Goal: Task Accomplishment & Management: Manage account settings

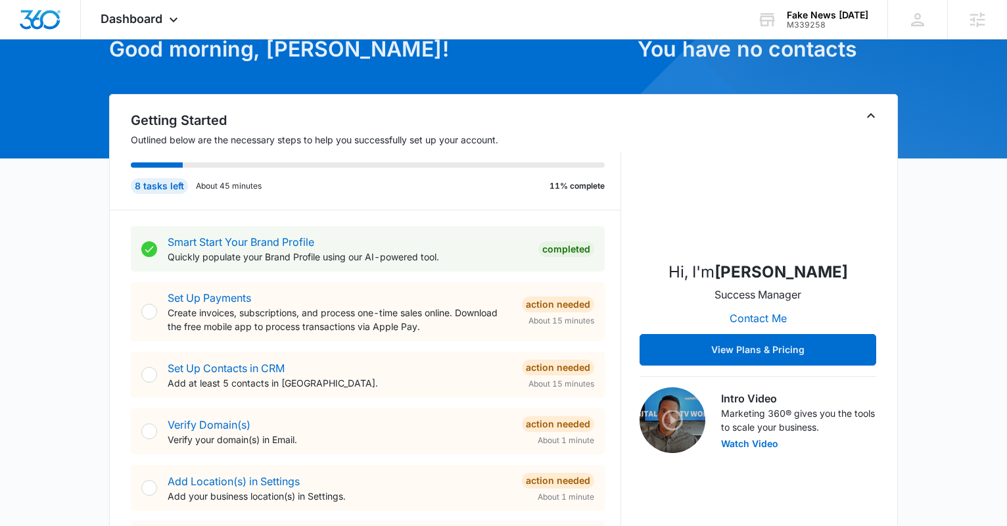
scroll to position [153, 0]
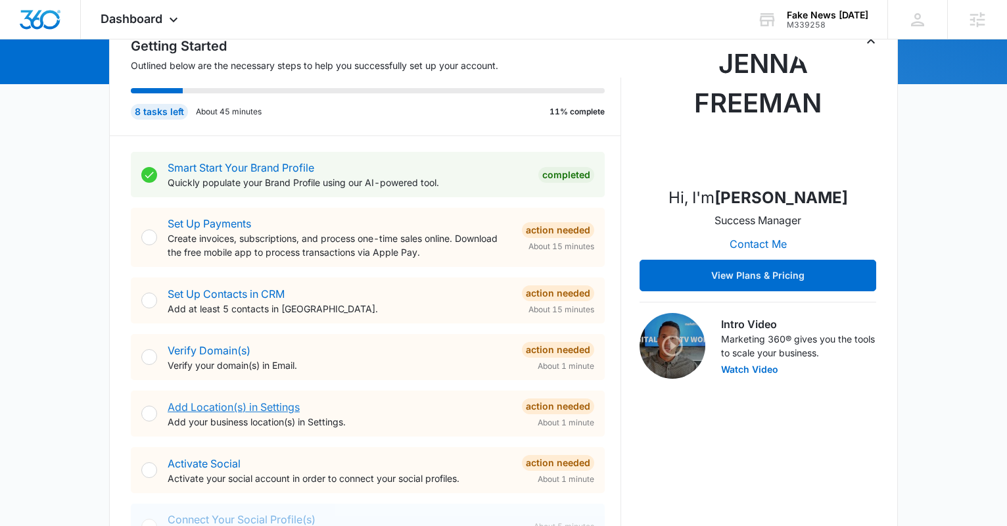
click at [262, 404] on link "Add Location(s) in Settings" at bounding box center [234, 406] width 132 height 13
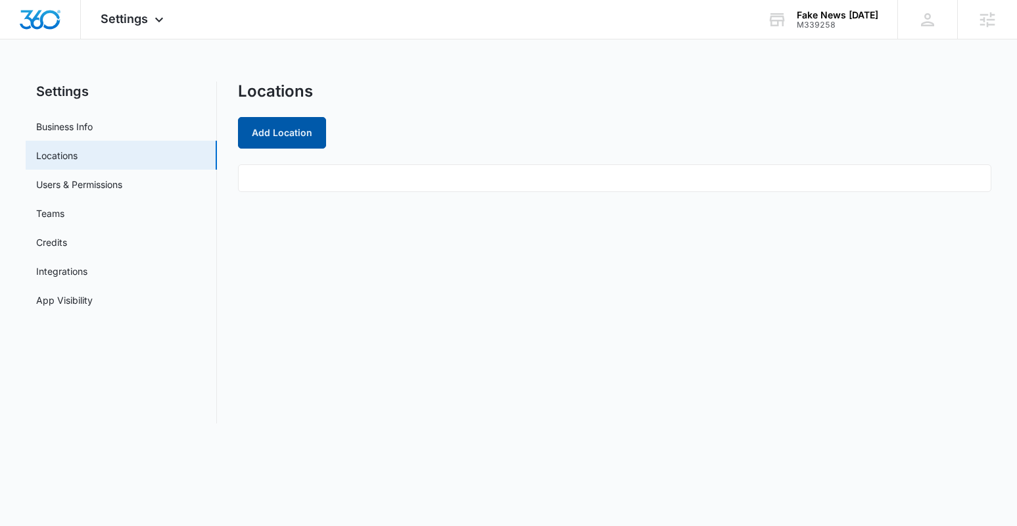
click at [289, 137] on button "Add Location" at bounding box center [282, 133] width 88 height 32
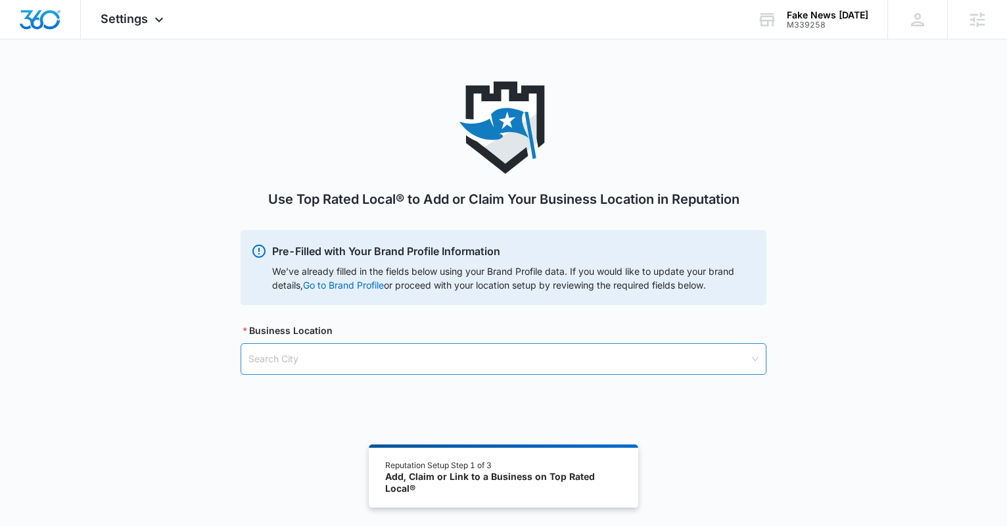
click at [383, 356] on input "search" at bounding box center [499, 359] width 501 height 30
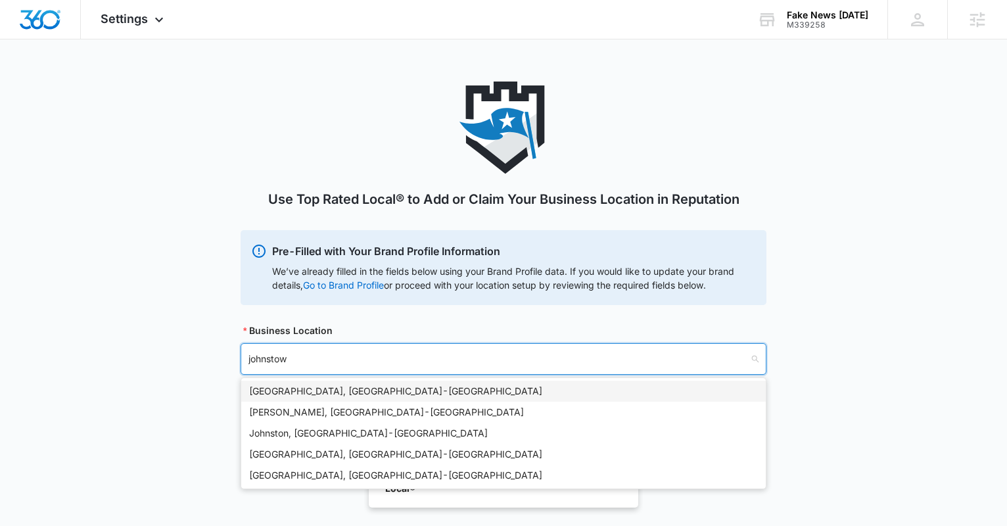
type input "johnstown"
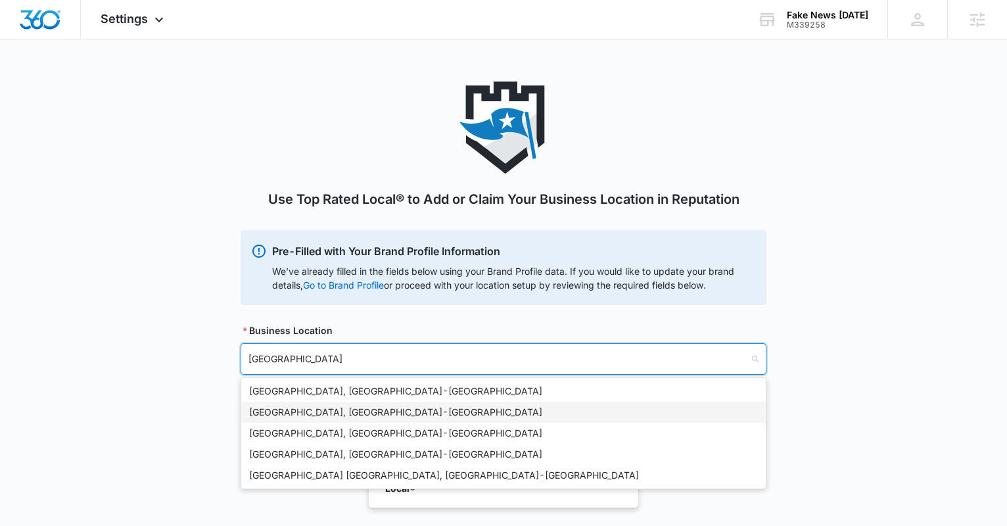
click at [301, 409] on div "Johnstown, CO - USA" at bounding box center [503, 412] width 509 height 14
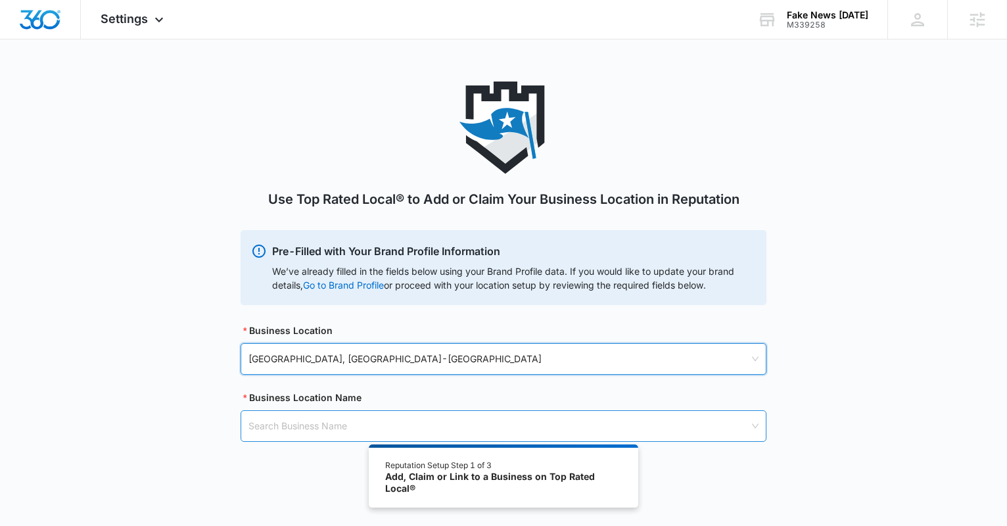
click at [297, 422] on input "search" at bounding box center [499, 426] width 501 height 30
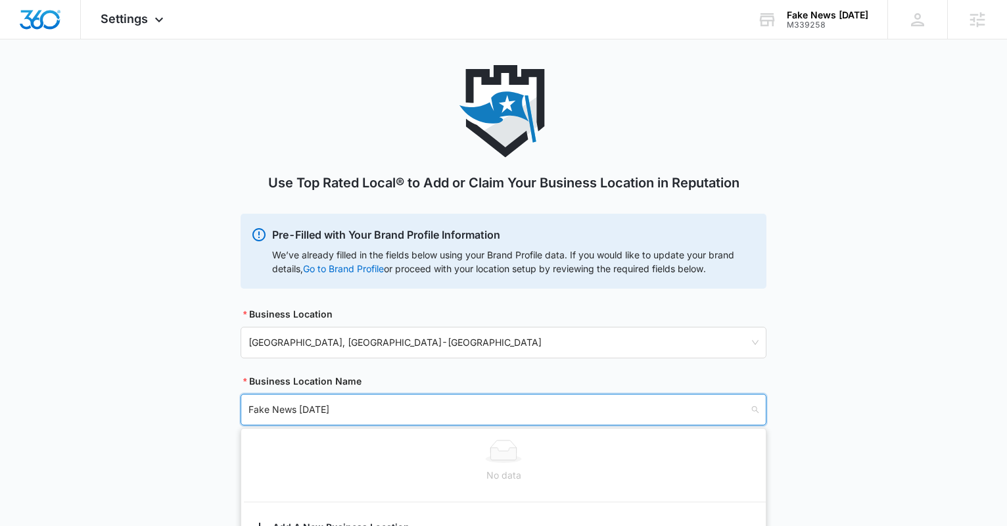
scroll to position [72, 0]
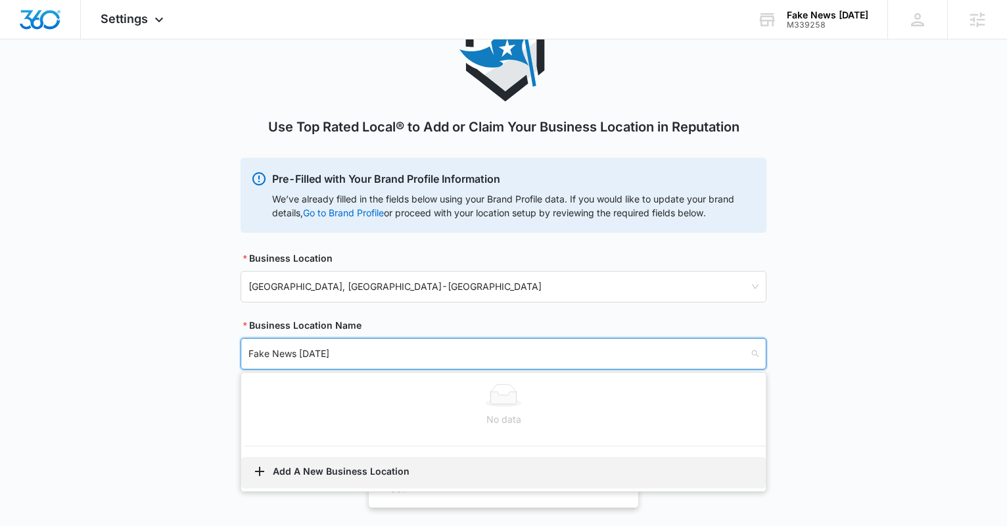
type input "Fake News [DATE]"
click at [324, 476] on button "Add A New Business Location" at bounding box center [503, 473] width 525 height 32
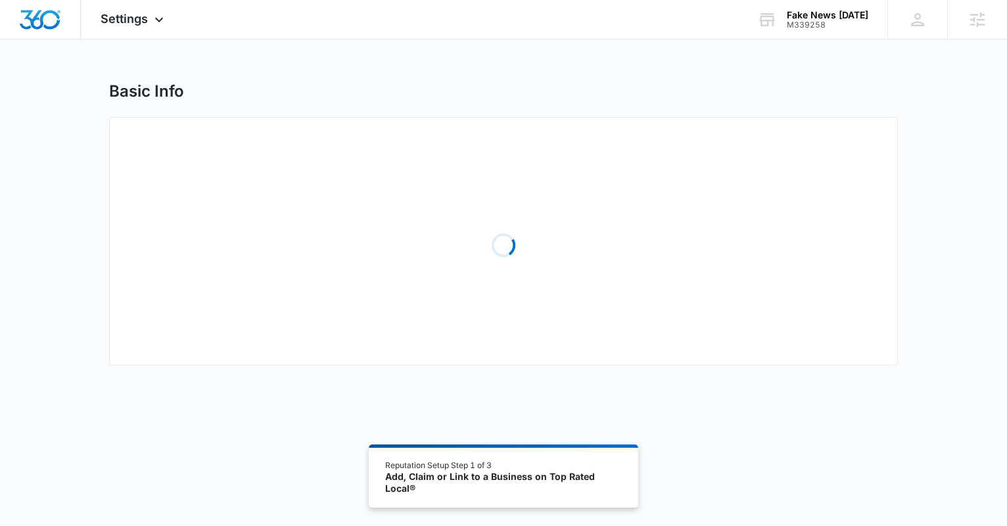
select select "Colorado"
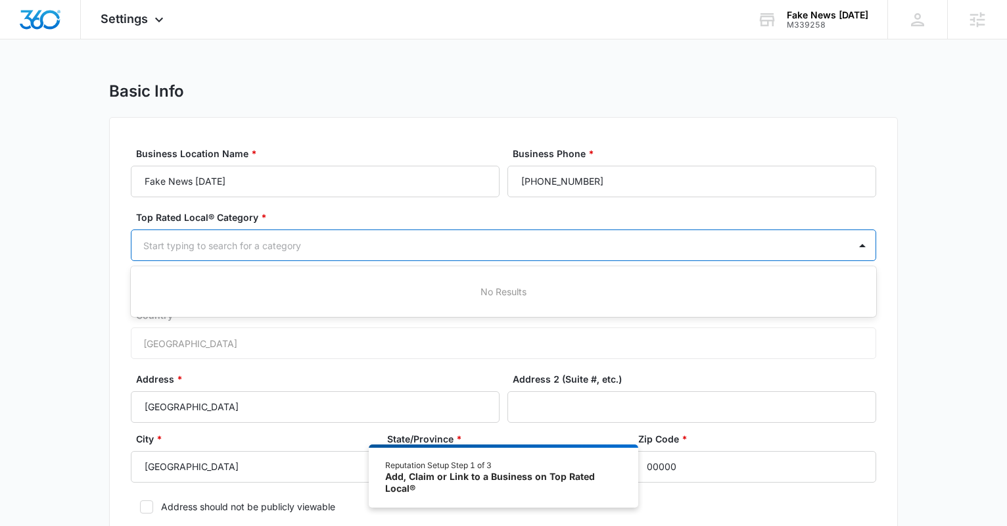
click at [326, 240] on div at bounding box center [487, 245] width 689 height 16
type input "entertai"
drag, startPoint x: 202, startPoint y: 249, endPoint x: 139, endPoint y: 249, distance: 62.5
click at [139, 249] on div "Start typing to search for a category" at bounding box center [491, 246] width 718 height 30
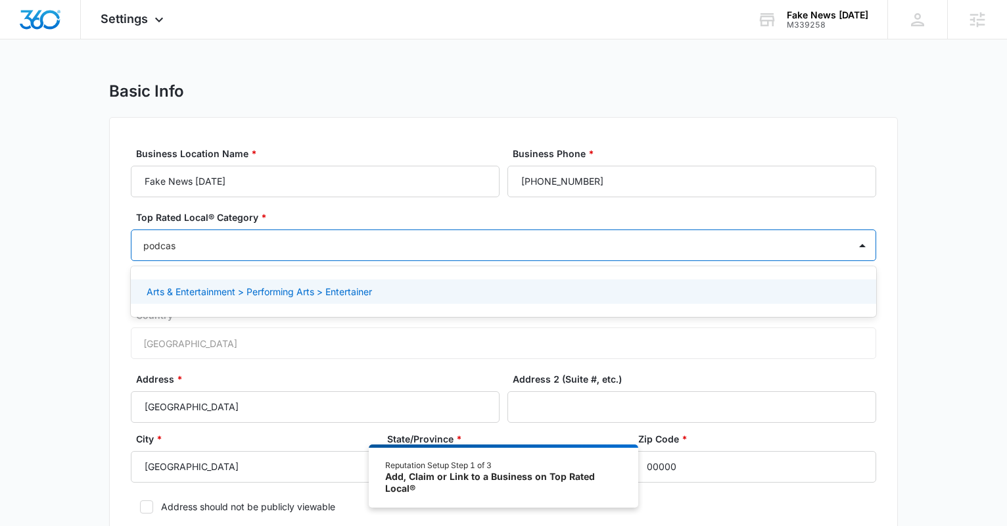
type input "podcast"
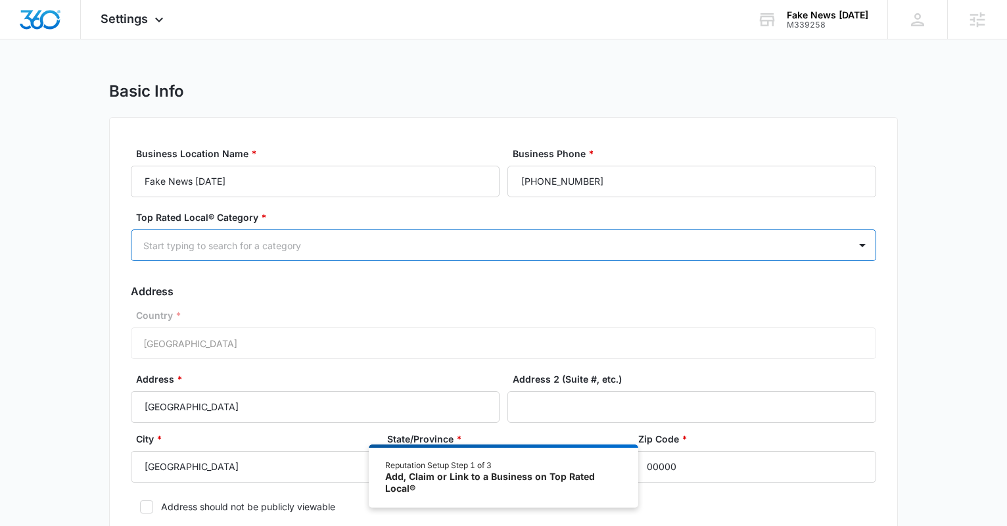
drag, startPoint x: 198, startPoint y: 245, endPoint x: 124, endPoint y: 245, distance: 73.6
click at [124, 245] on div "Business Location Name * Fake News Friday Business Phone * (877) 536-1360 Top R…" at bounding box center [503, 348] width 789 height 463
type input "s"
type input "r"
type input "s"
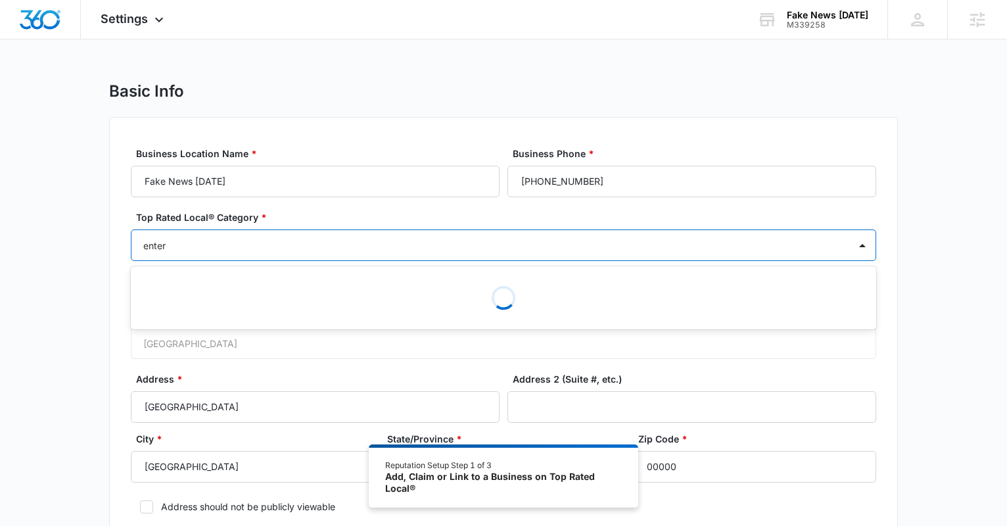
type input "entert"
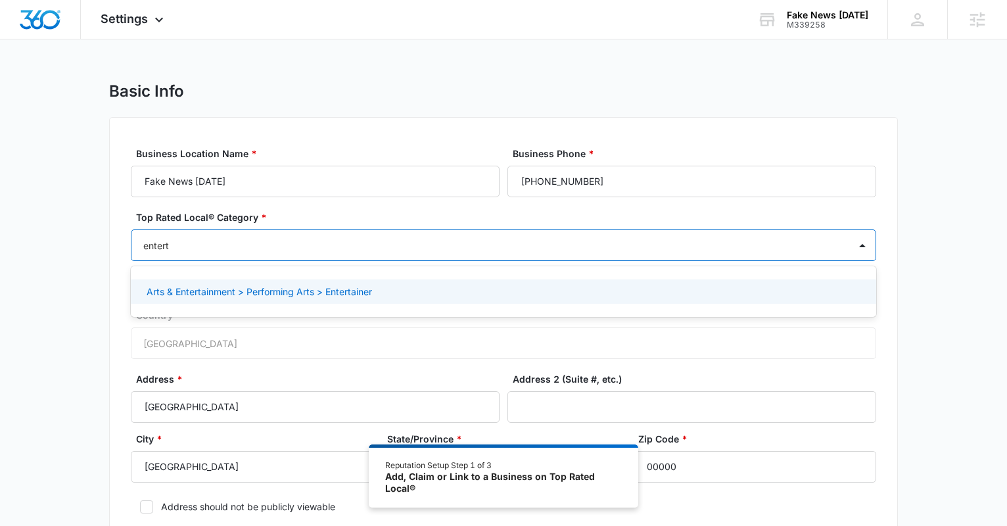
click at [347, 287] on p "Arts & Entertainment > Performing Arts > Entertainer" at bounding box center [260, 292] width 226 height 14
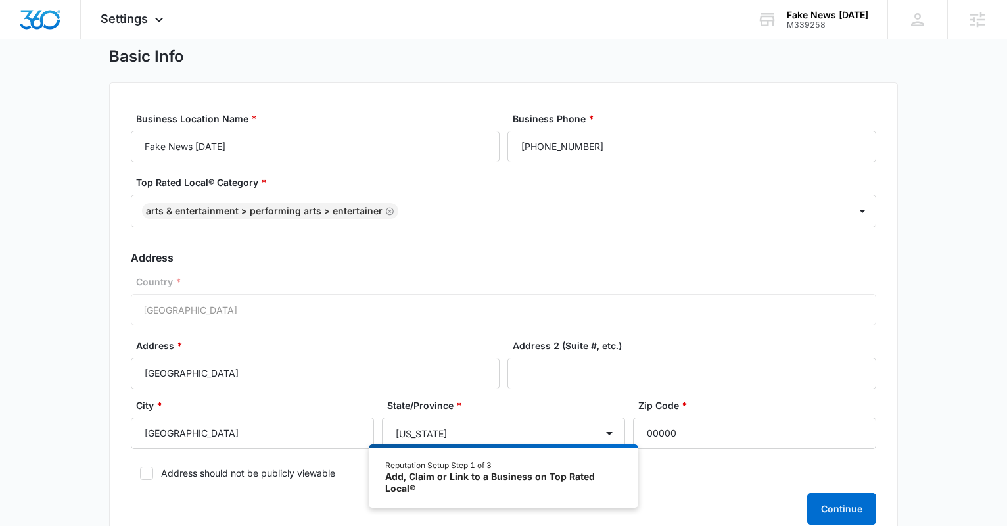
click at [30, 241] on div "Basic Info Business Location Name * Fake News Friday Business Phone * (877) 536…" at bounding box center [503, 305] width 1007 height 516
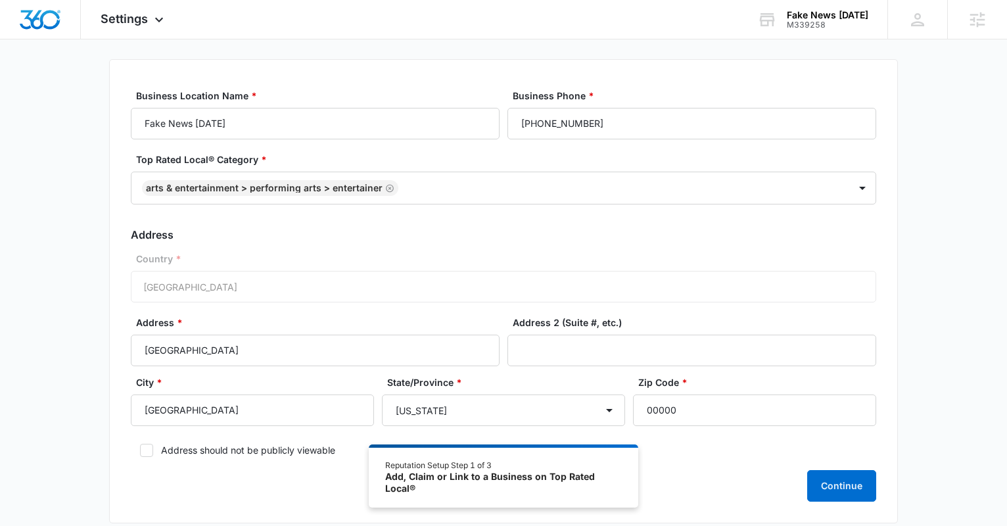
scroll to position [82, 0]
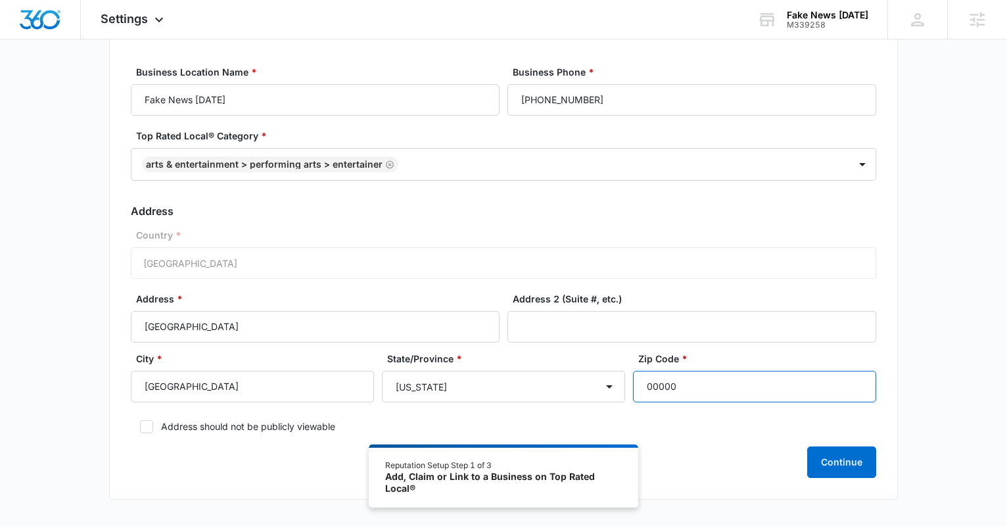
click at [687, 392] on input "00000" at bounding box center [754, 387] width 243 height 32
type input "0"
type input "80534"
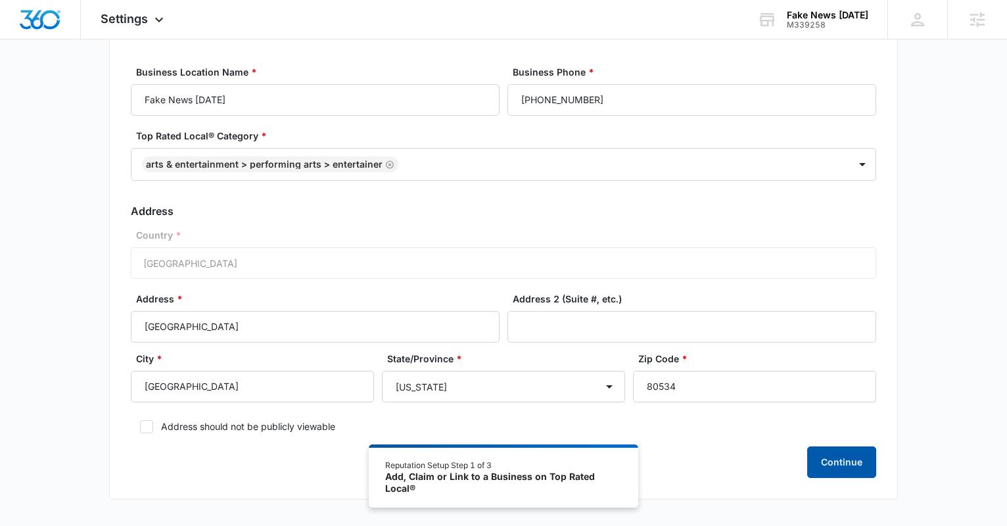
click at [834, 465] on button "Continue" at bounding box center [841, 462] width 69 height 32
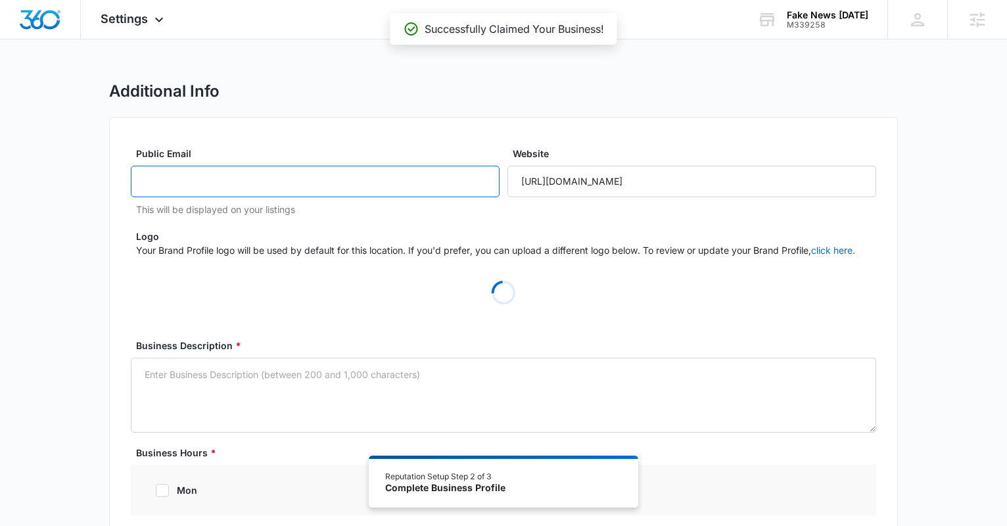
click at [307, 171] on input "Public Email" at bounding box center [315, 182] width 369 height 32
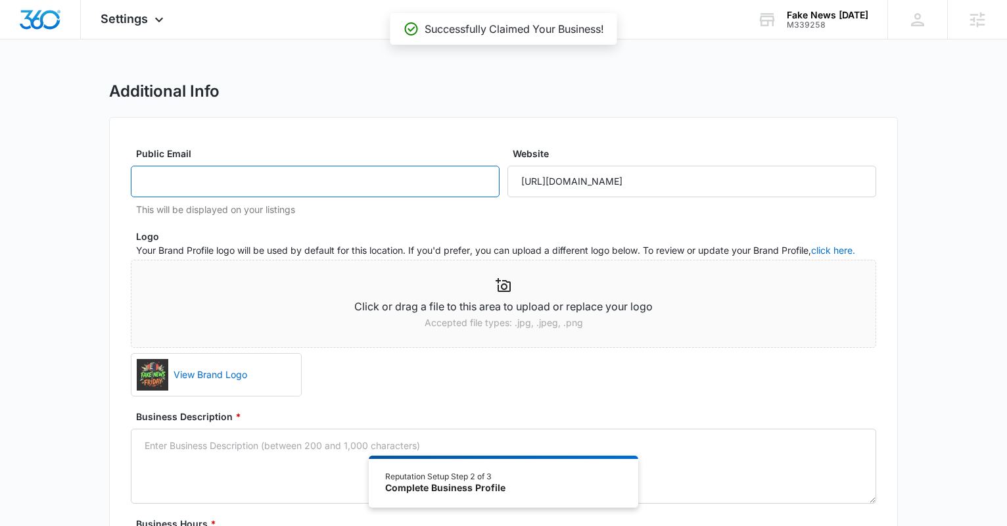
paste input "contactus@fakenewsfriday.net"
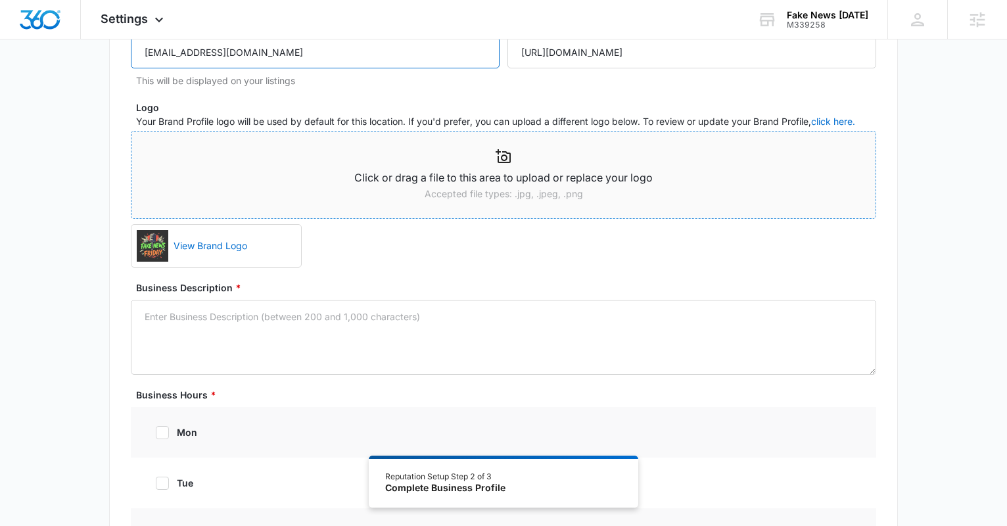
scroll to position [147, 0]
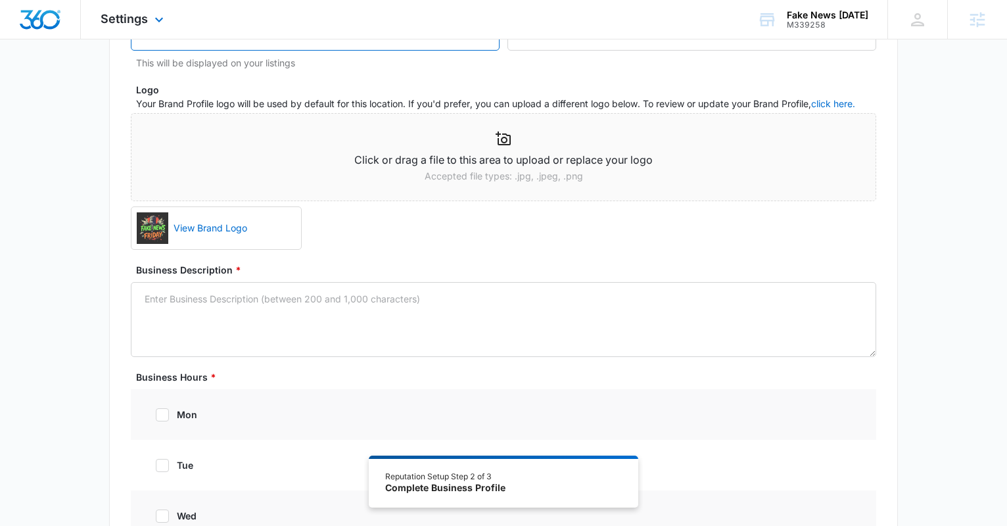
type input "contactus@fakenewsfriday.net"
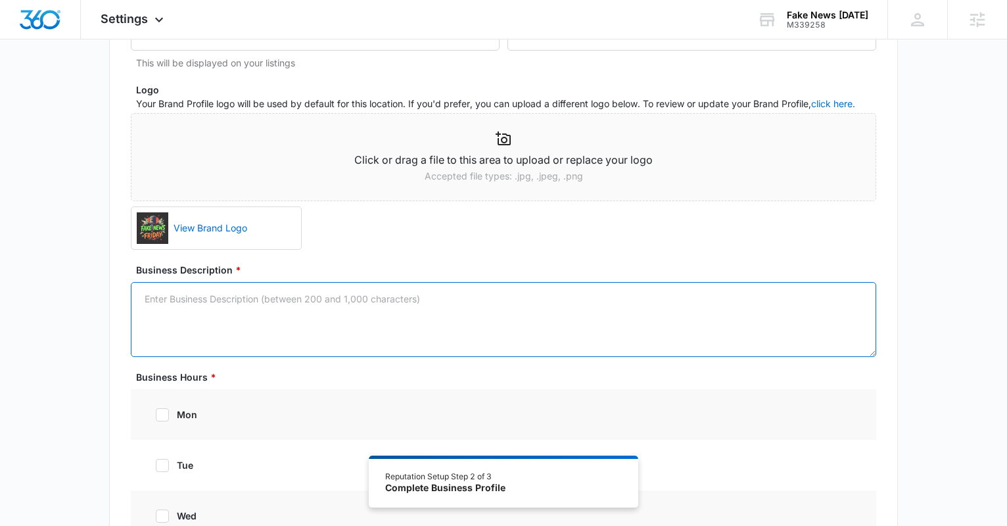
click at [404, 313] on textarea "Business Description *" at bounding box center [504, 319] width 746 height 75
paste textarea "Reactions to videos and opinions of everyday life."
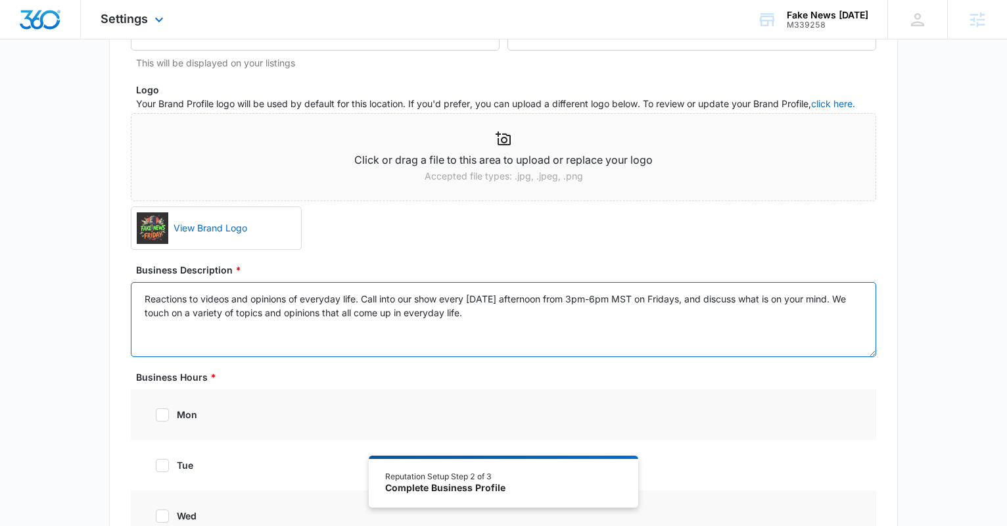
type textarea "Reactions to videos and opinions of everyday life. Call into our show every Fri…"
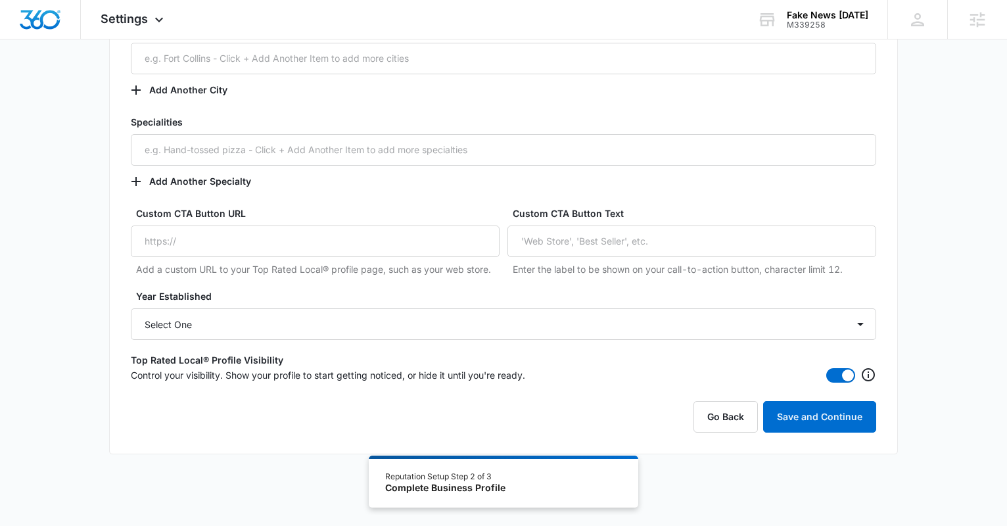
scroll to position [928, 0]
click at [799, 414] on button "Save and Continue" at bounding box center [819, 416] width 113 height 32
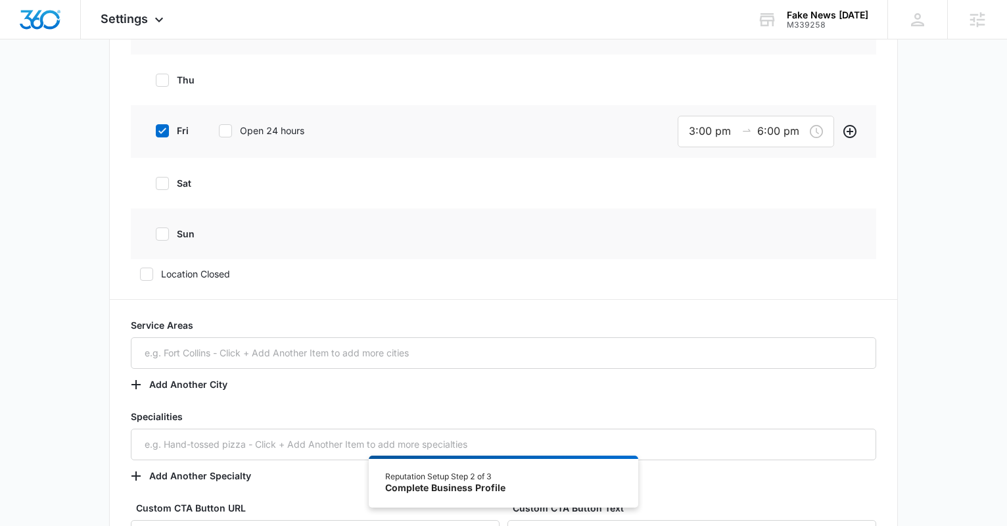
scroll to position [606, 0]
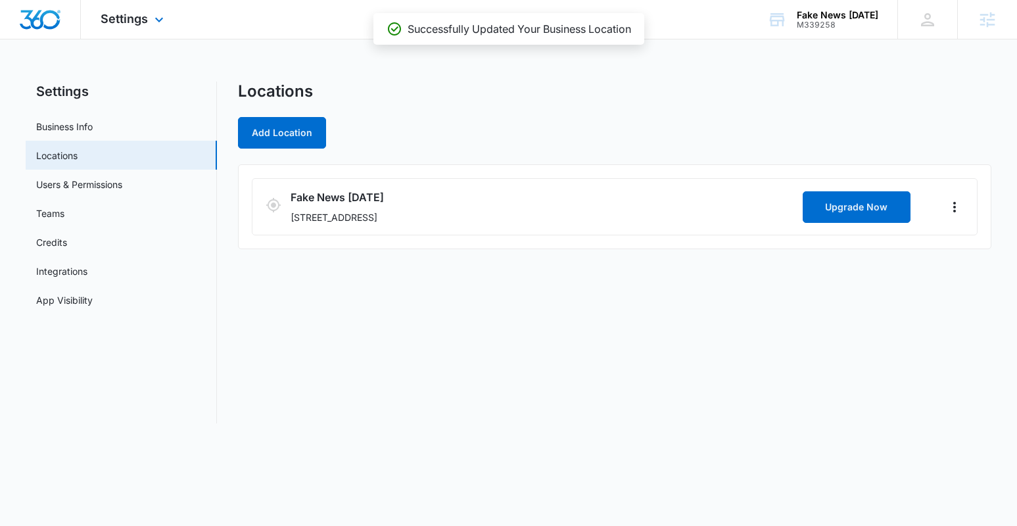
click at [43, 18] on img "Dashboard" at bounding box center [40, 20] width 42 height 20
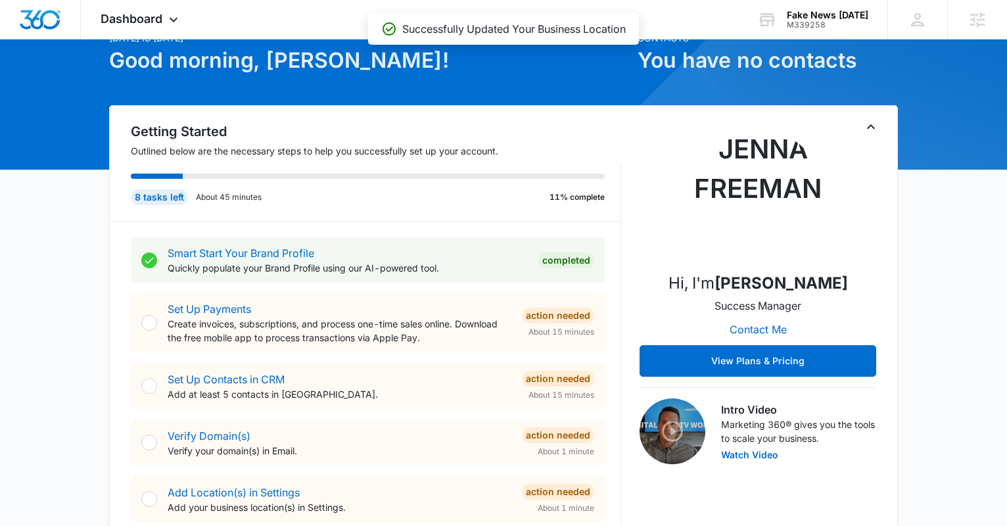
scroll to position [140, 0]
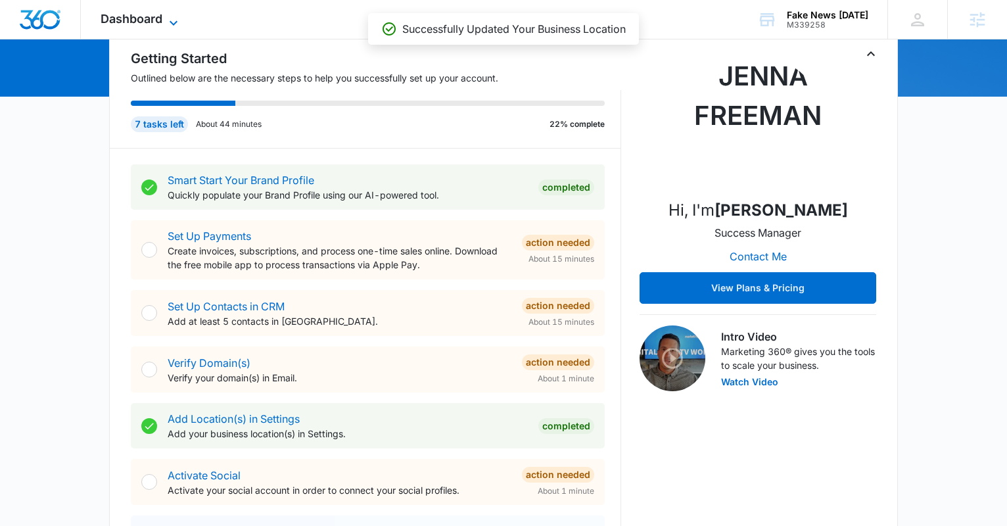
click at [152, 17] on span "Dashboard" at bounding box center [132, 19] width 62 height 14
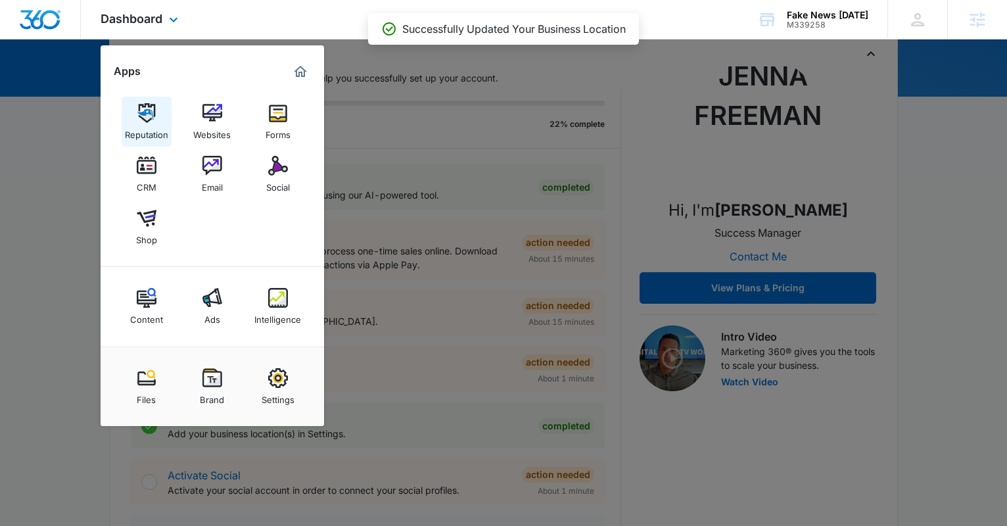
click at [137, 116] on img at bounding box center [147, 113] width 20 height 20
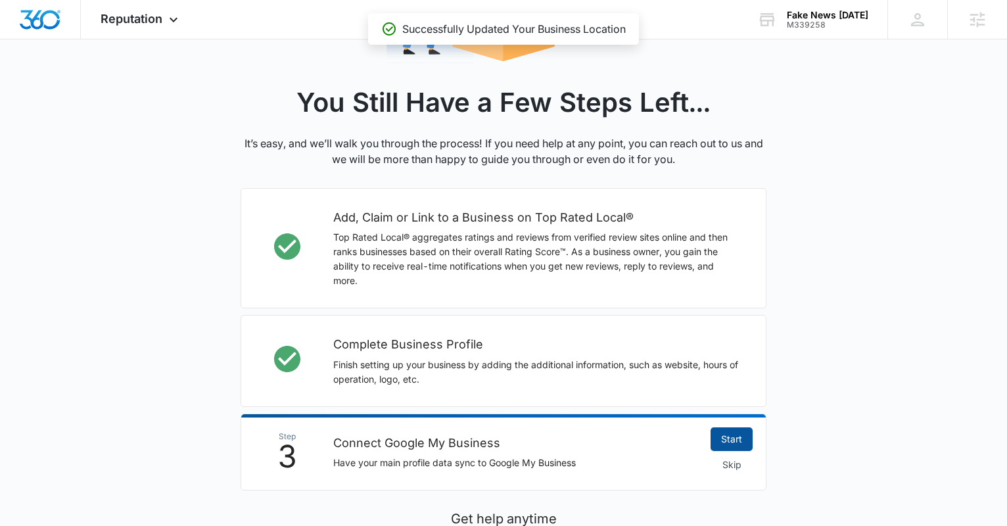
scroll to position [284, 0]
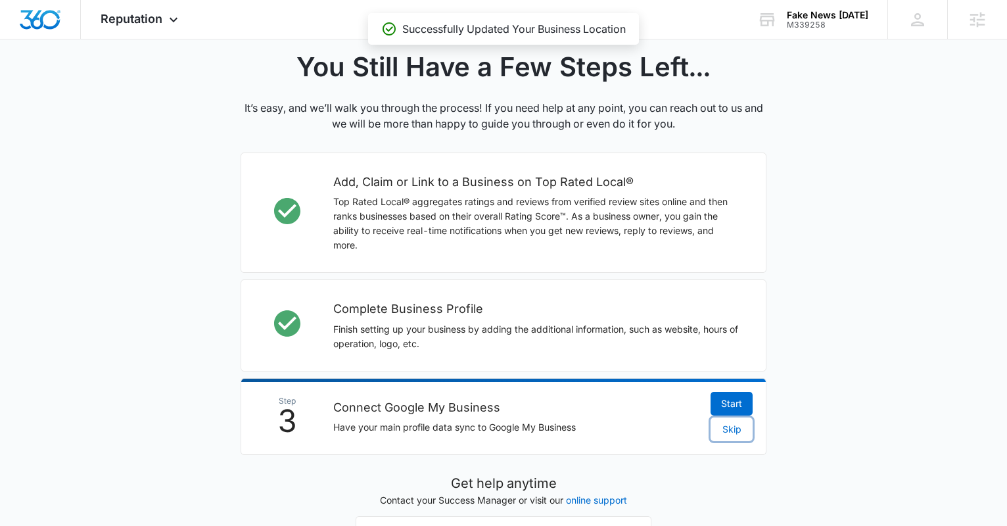
click at [733, 429] on span "Skip" at bounding box center [732, 429] width 19 height 14
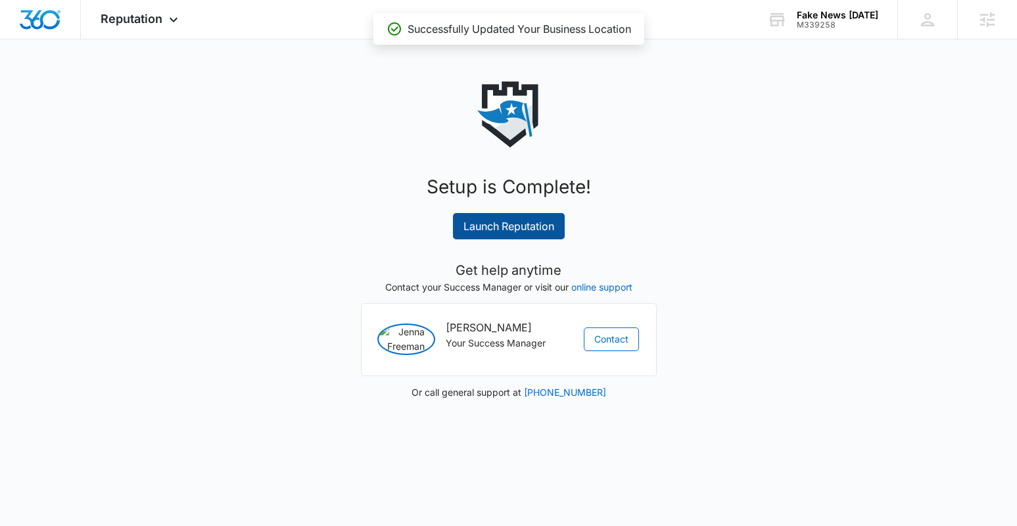
click at [499, 225] on link "Launch Reputation" at bounding box center [509, 226] width 112 height 26
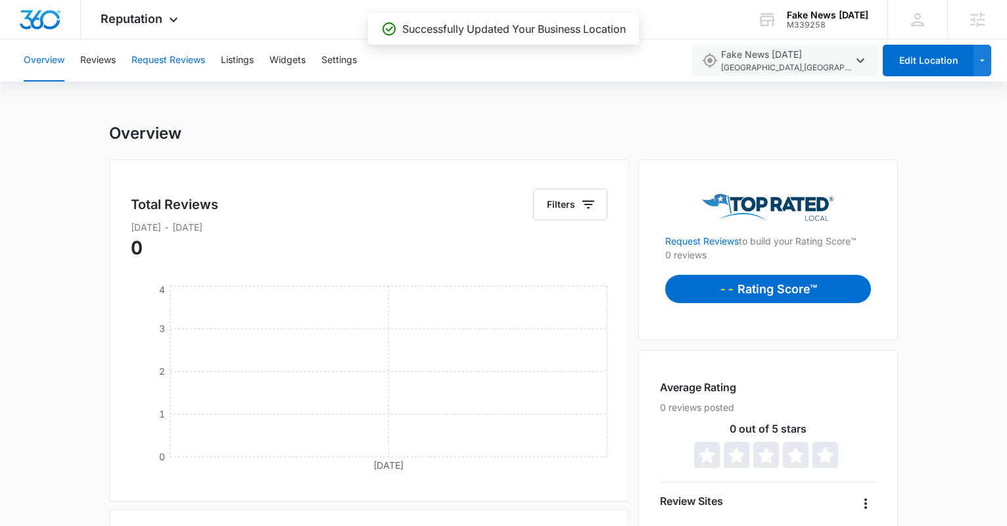
click at [155, 66] on button "Request Reviews" at bounding box center [169, 60] width 74 height 42
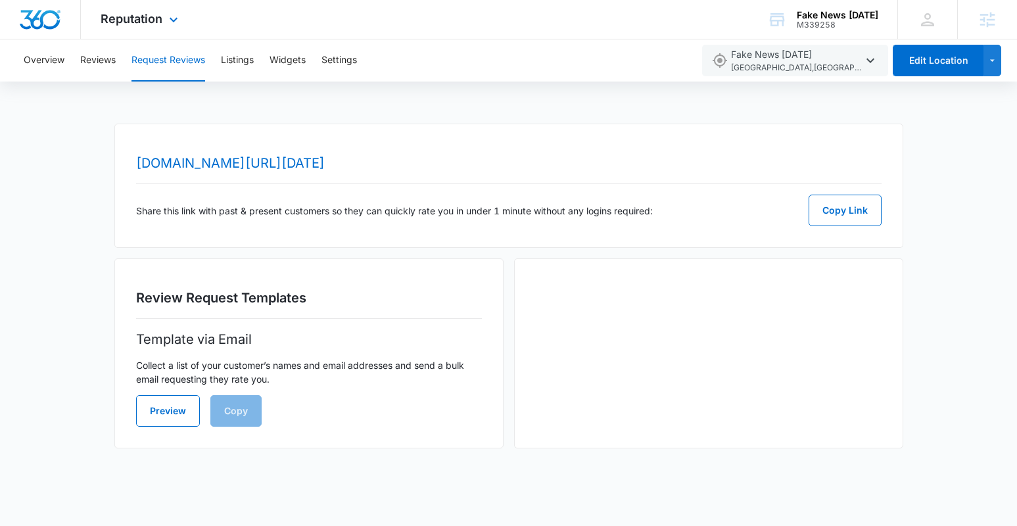
click at [46, 21] on img "Dashboard" at bounding box center [40, 20] width 42 height 20
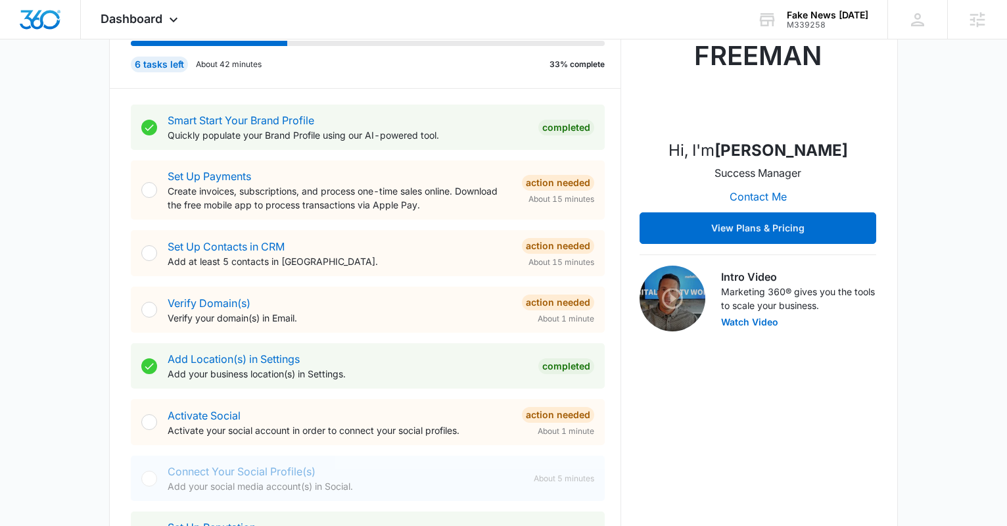
scroll to position [232, 0]
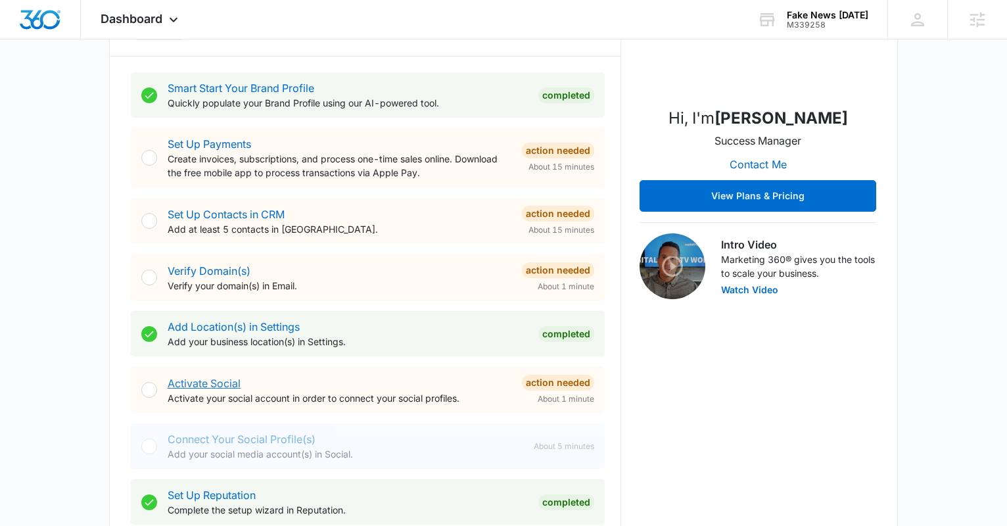
click at [220, 383] on link "Activate Social" at bounding box center [204, 383] width 73 height 13
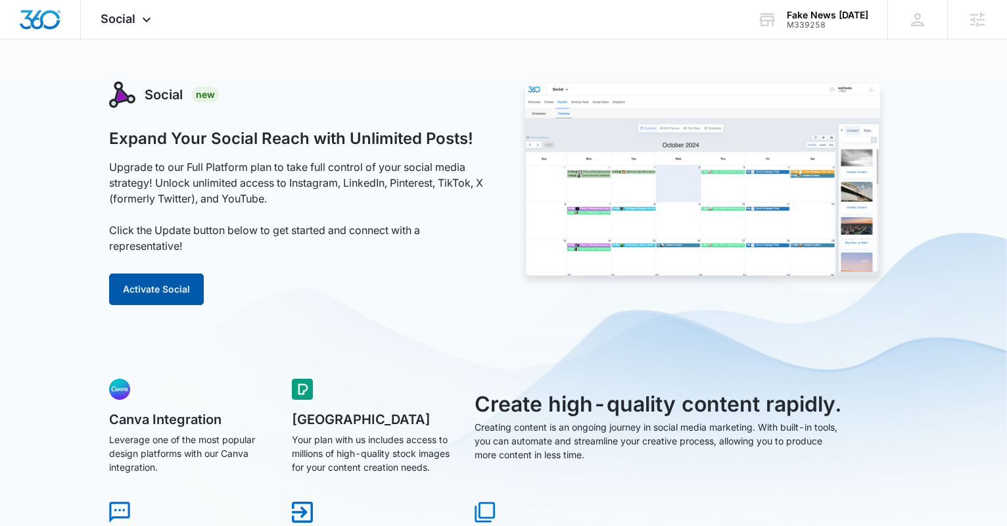
click at [164, 293] on button "Activate Social" at bounding box center [156, 290] width 95 height 32
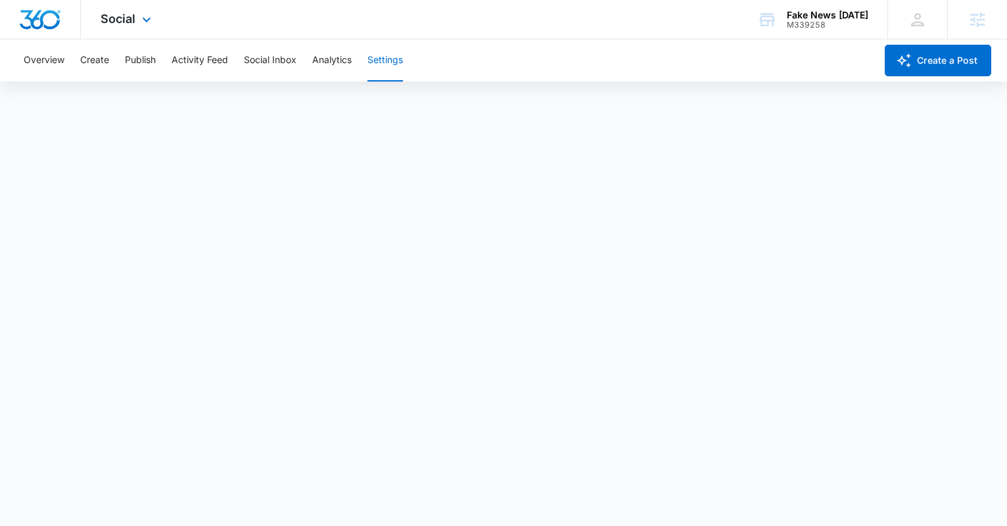
click at [49, 19] on img "Dashboard" at bounding box center [40, 20] width 42 height 20
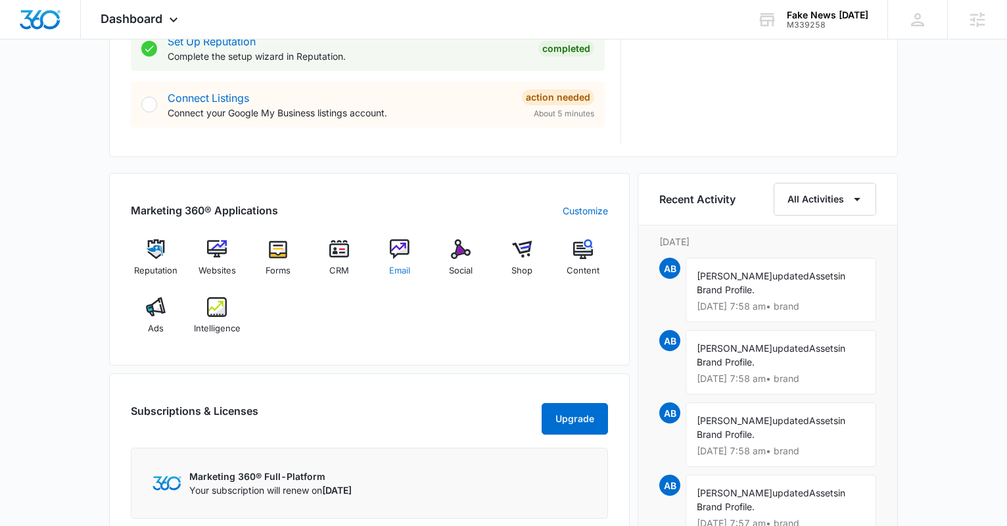
scroll to position [695, 0]
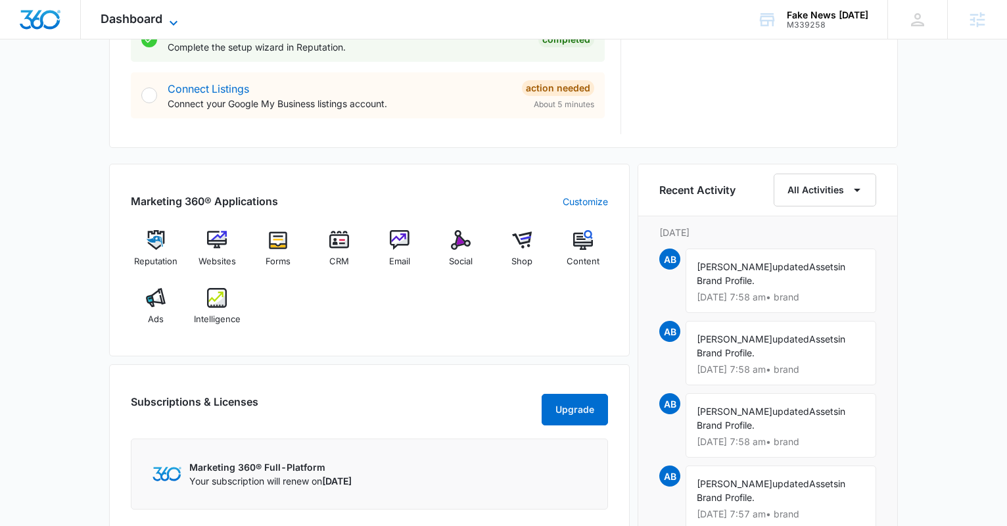
click at [166, 22] on icon at bounding box center [174, 23] width 16 height 16
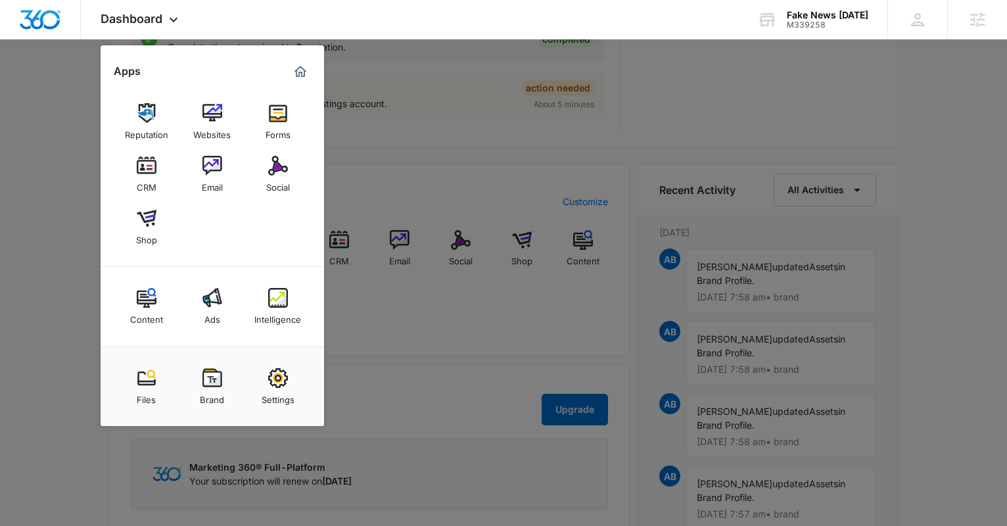
click at [441, 354] on div at bounding box center [503, 263] width 1007 height 526
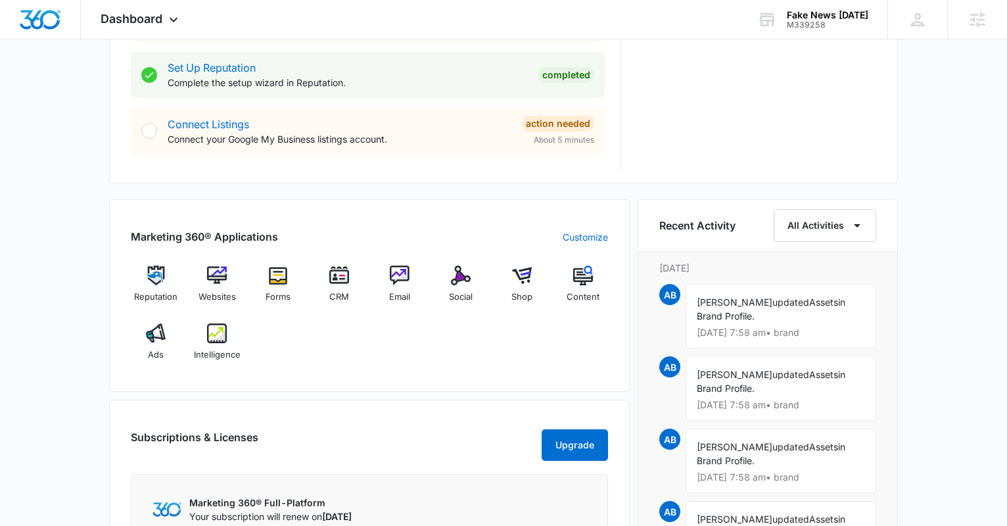
scroll to position [579, 0]
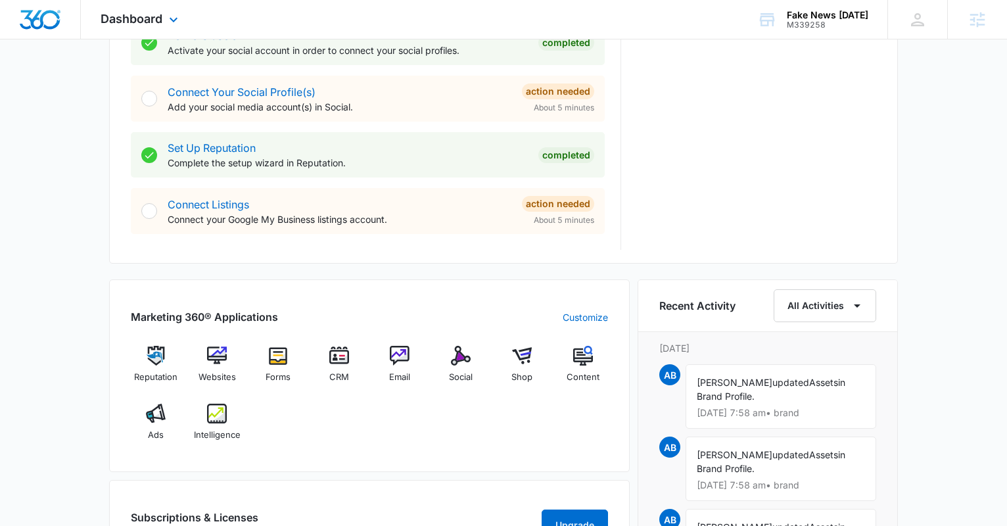
click at [53, 14] on img "Dashboard" at bounding box center [40, 20] width 42 height 20
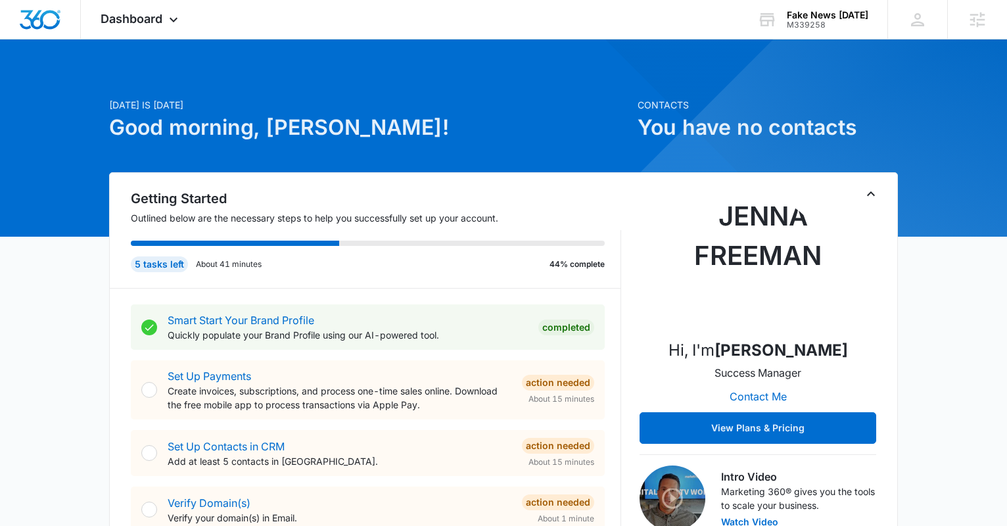
click at [124, 42] on div at bounding box center [503, 137] width 1007 height 197
click at [133, 21] on span "Dashboard" at bounding box center [132, 19] width 62 height 14
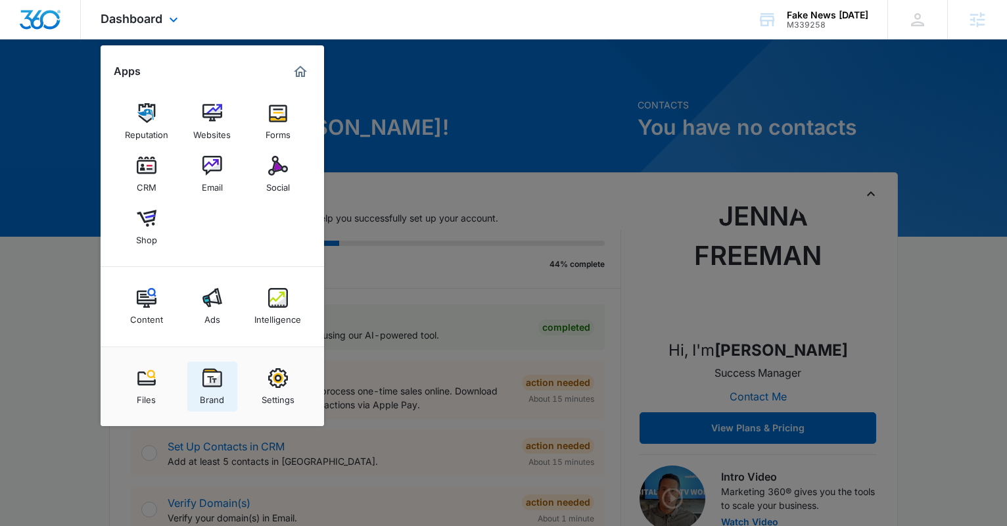
click at [200, 389] on div "Brand" at bounding box center [212, 396] width 24 height 17
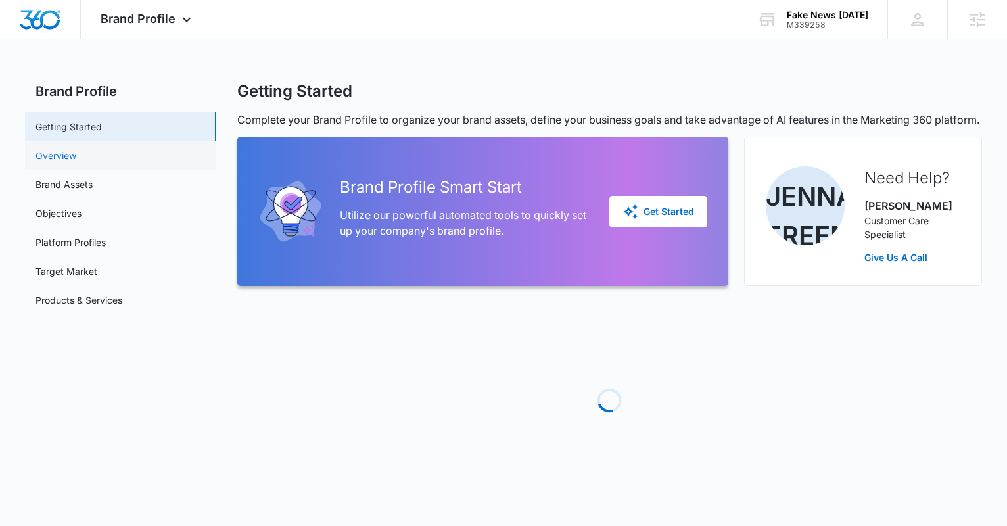
click at [76, 153] on link "Overview" at bounding box center [56, 156] width 41 height 14
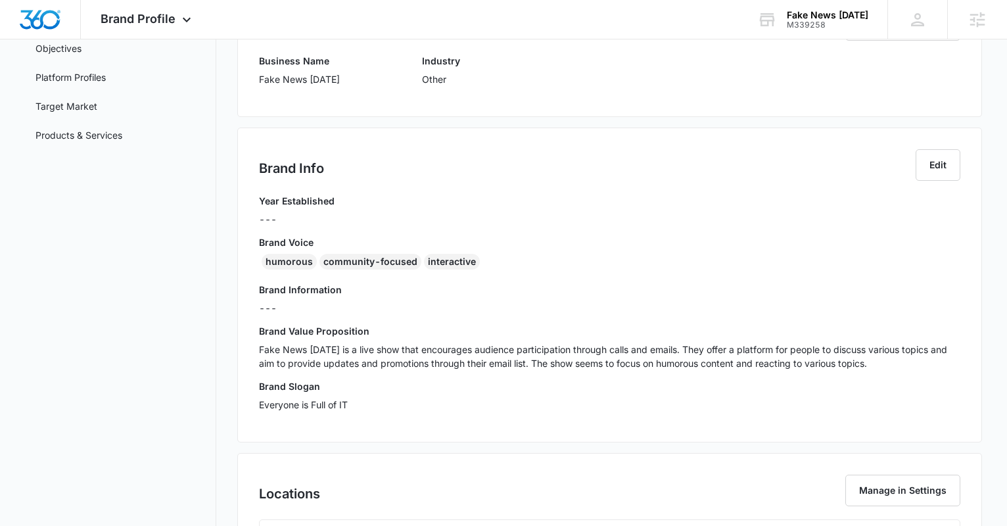
scroll to position [145, 0]
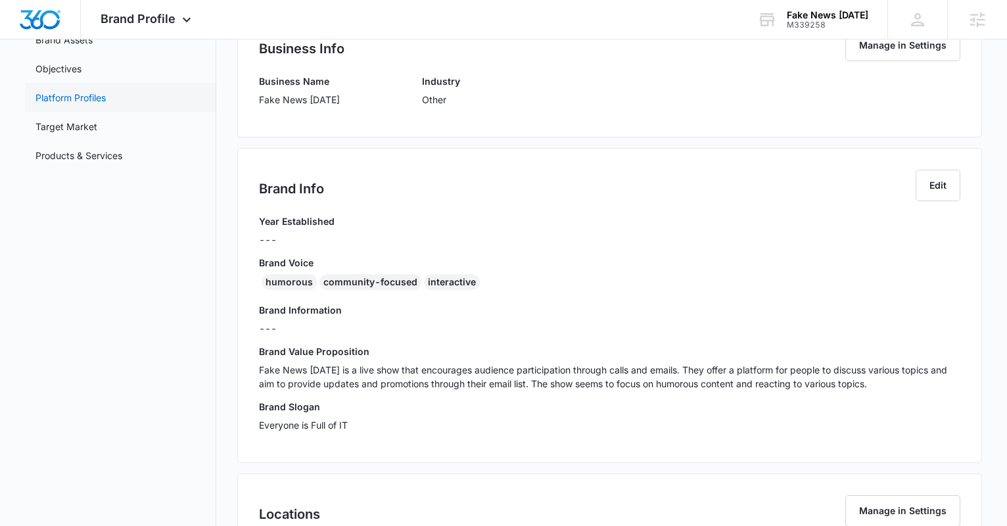
click at [97, 99] on link "Platform Profiles" at bounding box center [71, 98] width 70 height 14
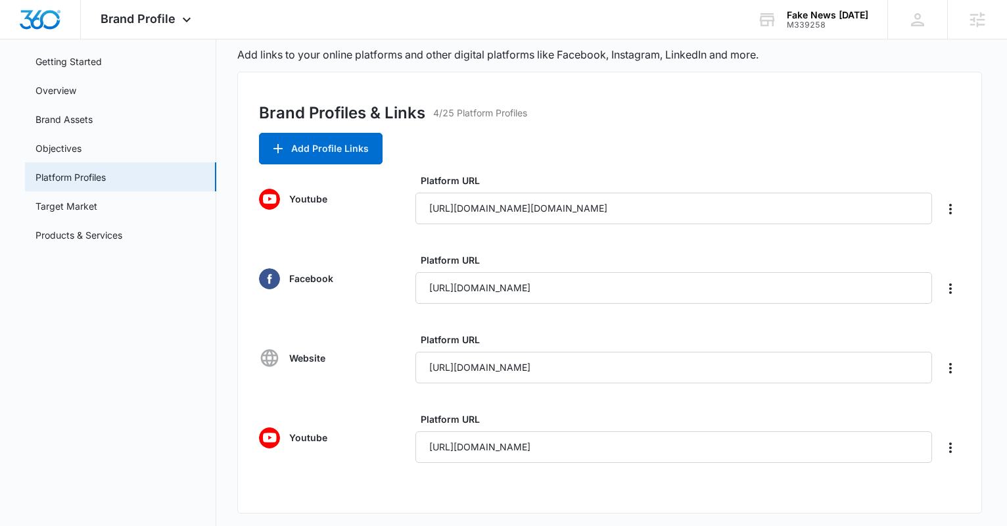
scroll to position [76, 0]
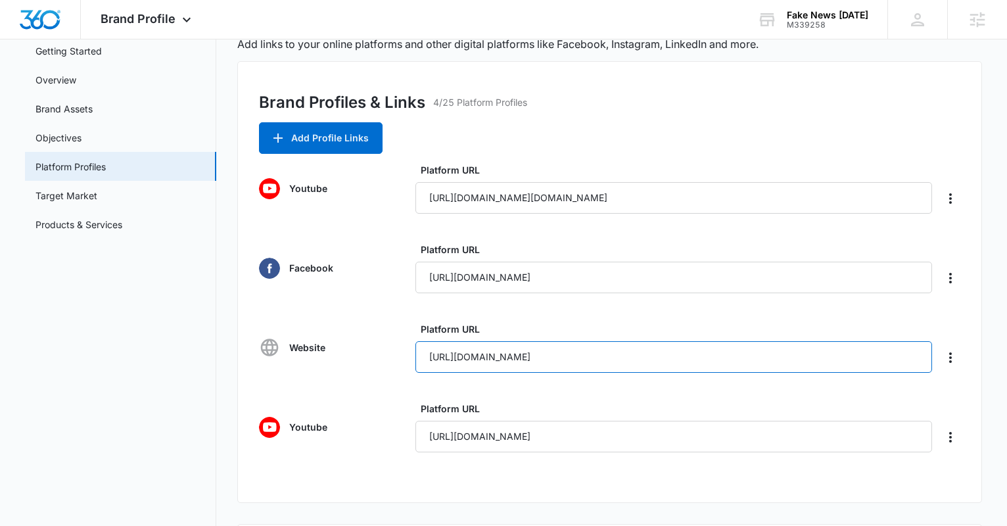
drag, startPoint x: 611, startPoint y: 355, endPoint x: 353, endPoint y: 347, distance: 257.9
click at [353, 347] on div "Website Platform URL https://www.x.com/1360fakenewsfri" at bounding box center [609, 347] width 701 height 51
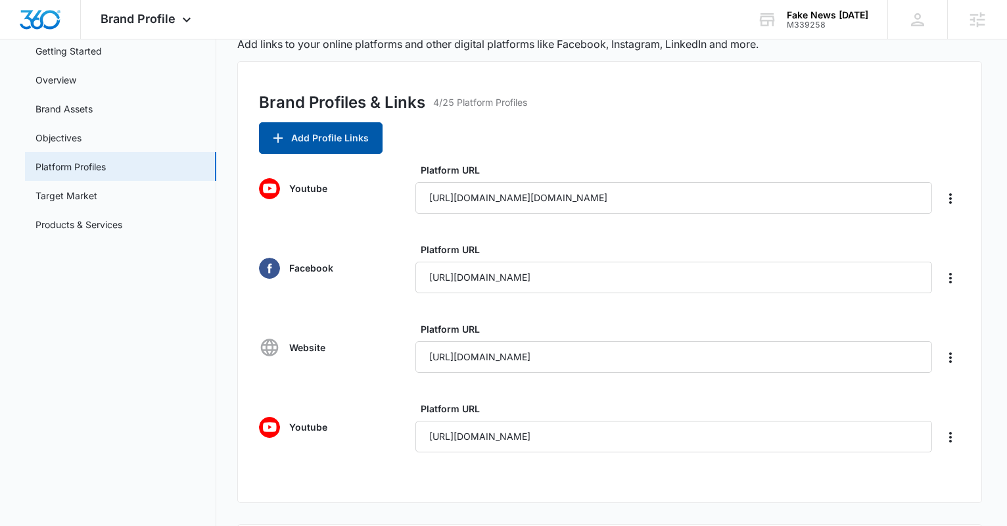
click at [357, 147] on button "Add Profile Links" at bounding box center [321, 138] width 124 height 32
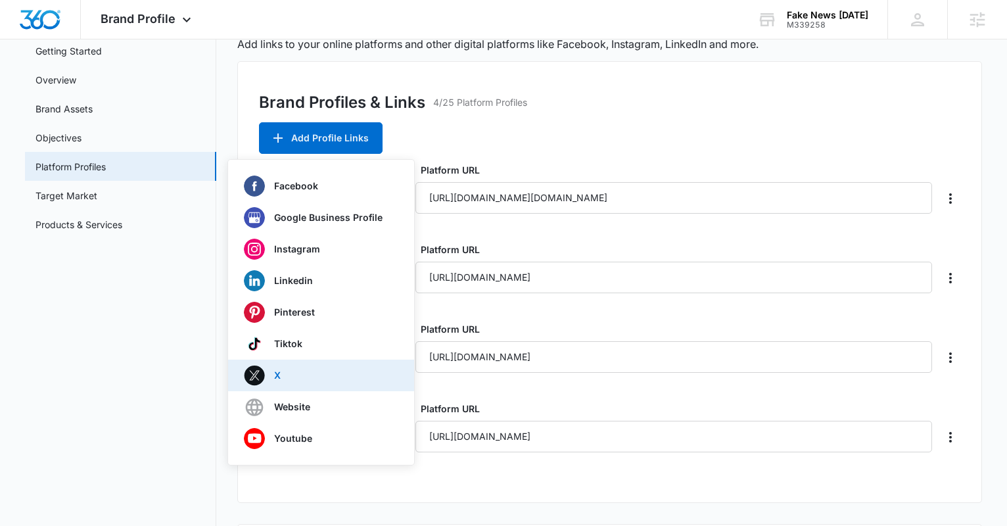
click at [305, 366] on div "X" at bounding box center [313, 375] width 139 height 21
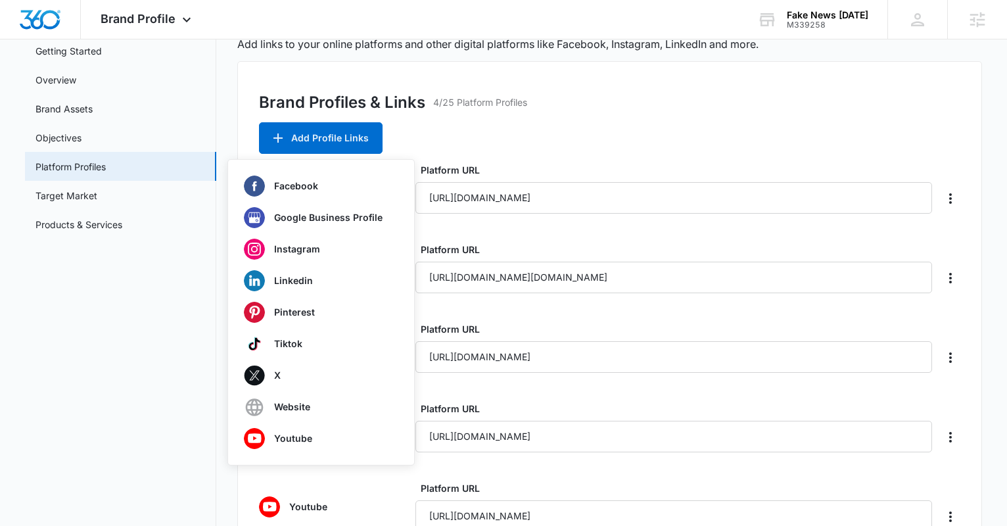
type input "https://fakenewsfriday.net/"
click at [516, 145] on div "Brand Profiles & Links 4/25 Platform Profiles Add Profile Links Facebook Google…" at bounding box center [609, 337] width 744 height 553
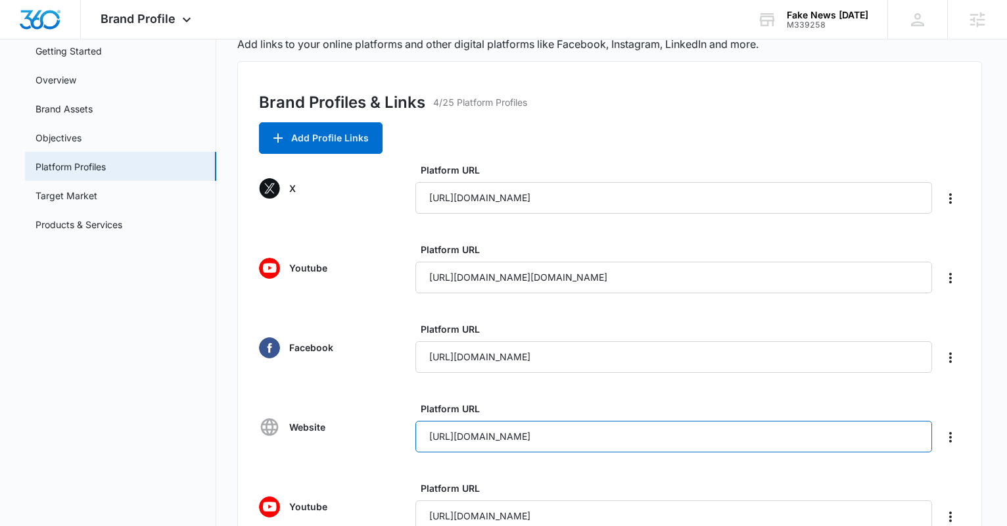
drag, startPoint x: 602, startPoint y: 439, endPoint x: 397, endPoint y: 431, distance: 205.3
click at [397, 431] on div "Website Platform URL https://www.x.com/1360fakenewsfri" at bounding box center [609, 427] width 701 height 51
paste input "fakenewsfriday.net/"
type input "https://fakenewsfriday.net/"
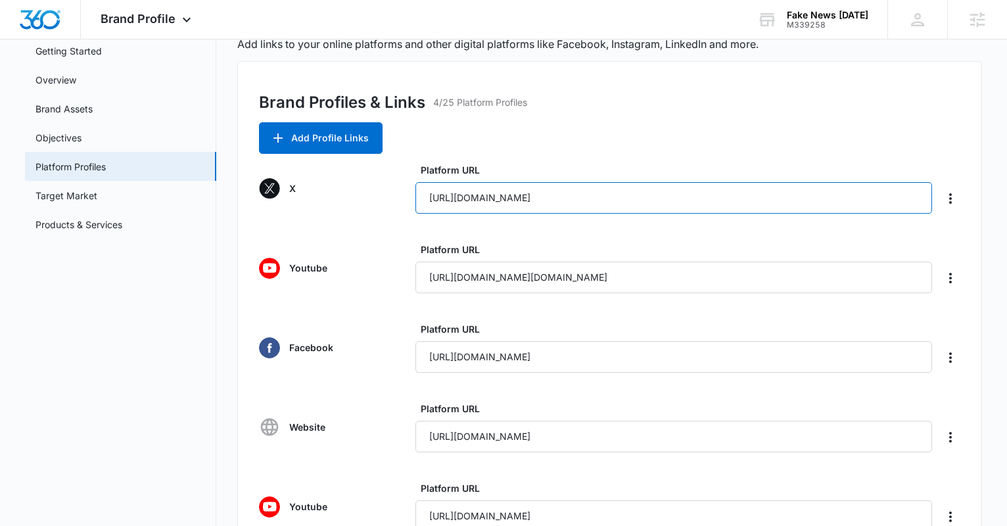
drag, startPoint x: 523, startPoint y: 200, endPoint x: 414, endPoint y: 200, distance: 109.8
click at [414, 200] on div "X Platform URL https://fakenewsfriday.net/" at bounding box center [609, 188] width 701 height 51
paste input "x.com/1360fakenewsfri"
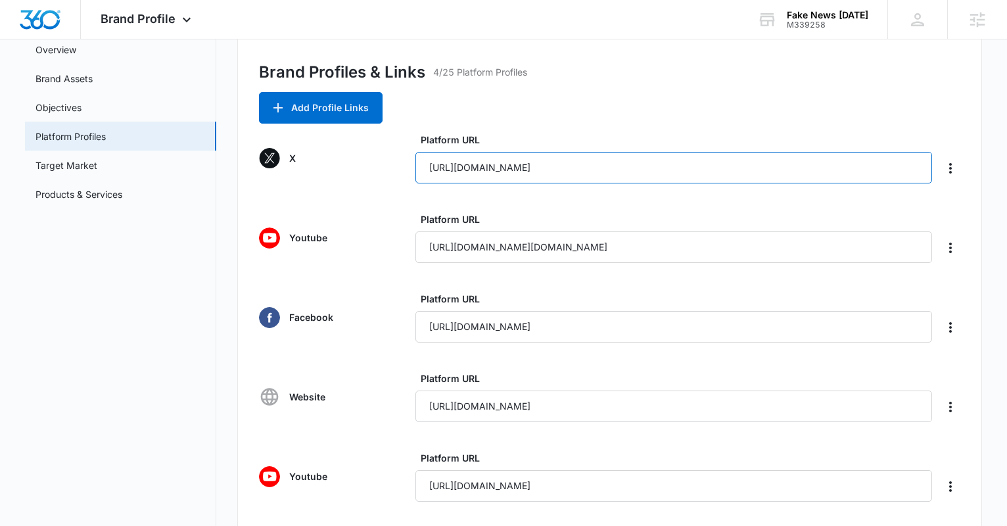
scroll to position [108, 0]
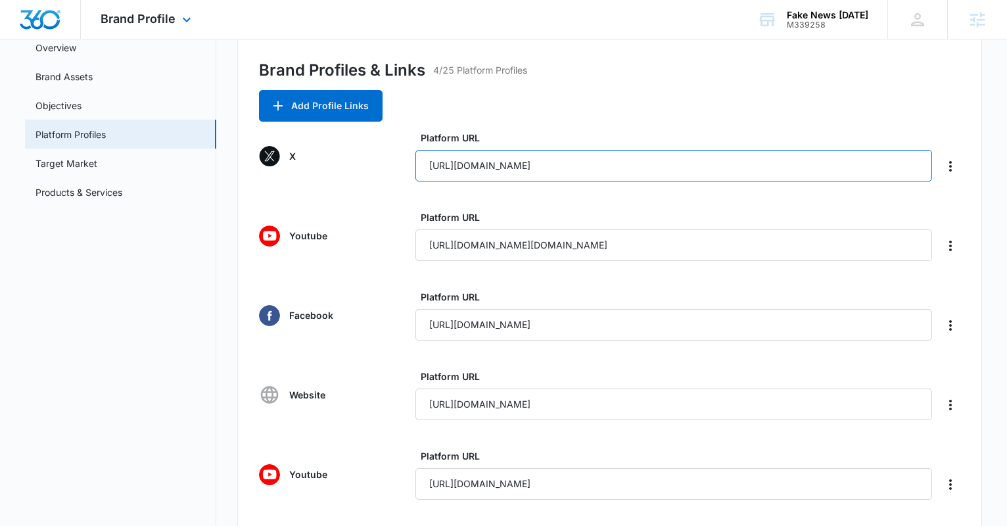
type input "https://x.com/1360fakenewsfri"
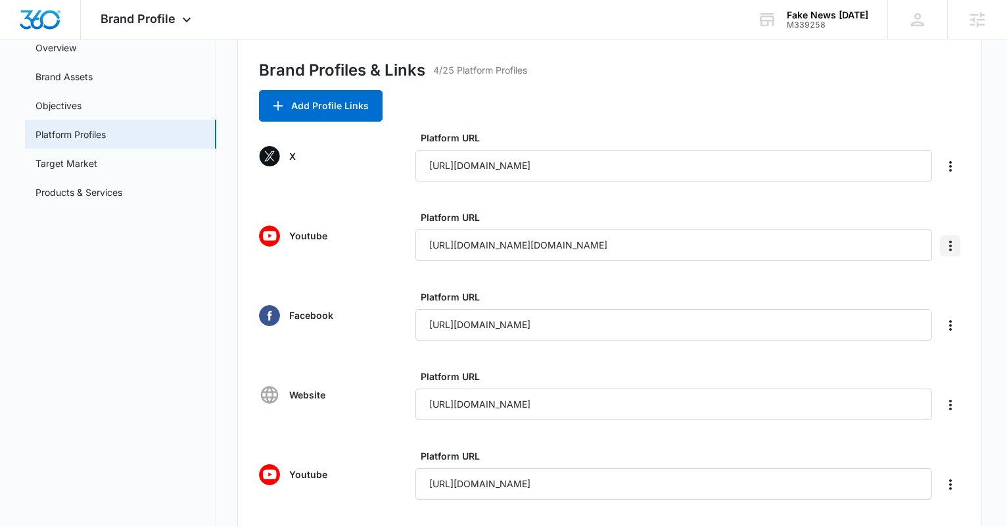
click at [954, 247] on icon "Delete" at bounding box center [951, 246] width 16 height 16
click at [930, 286] on button "Delete" at bounding box center [922, 283] width 75 height 20
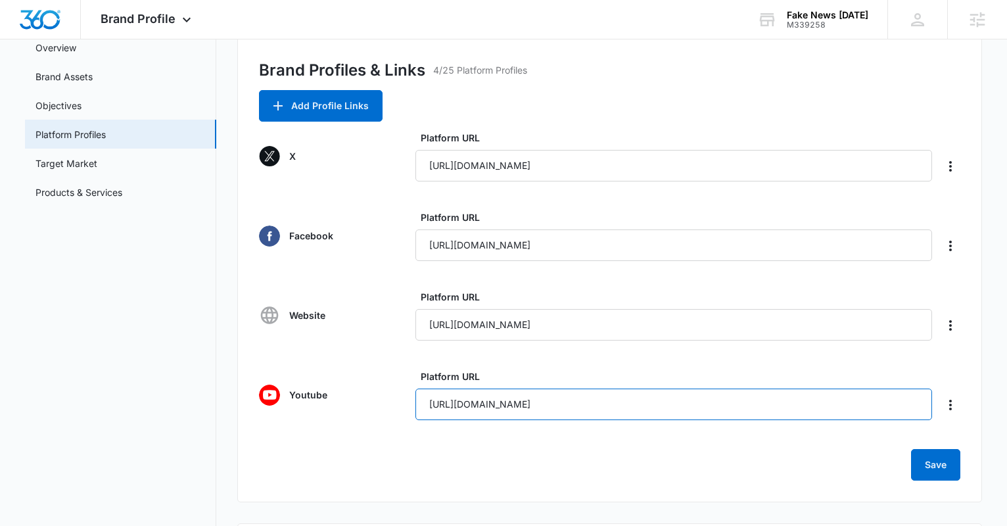
drag, startPoint x: 655, startPoint y: 402, endPoint x: 406, endPoint y: 411, distance: 248.7
click at [406, 411] on div "Youtube Platform URL https://www.youtube.com/@everyonefullofit" at bounding box center [609, 395] width 701 height 51
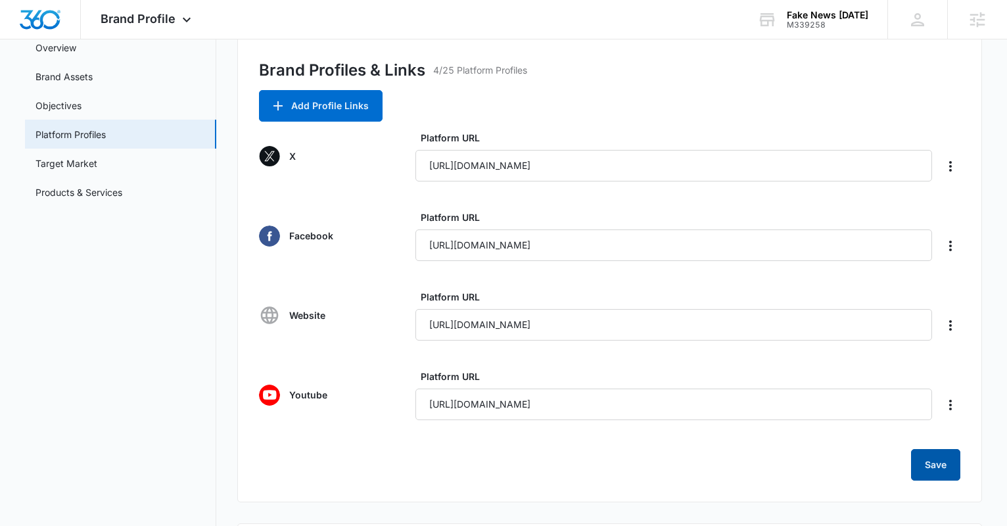
click at [926, 460] on button "Save" at bounding box center [935, 465] width 49 height 32
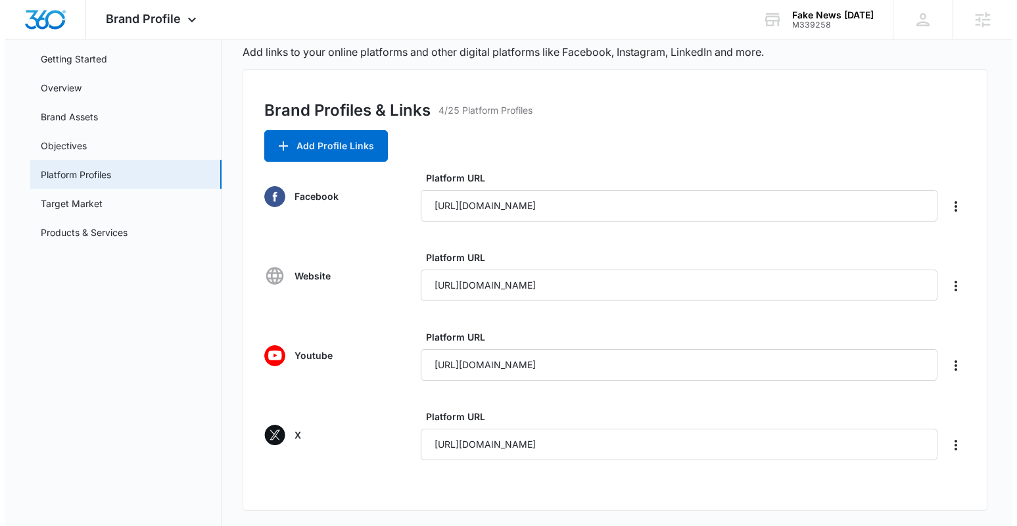
scroll to position [0, 0]
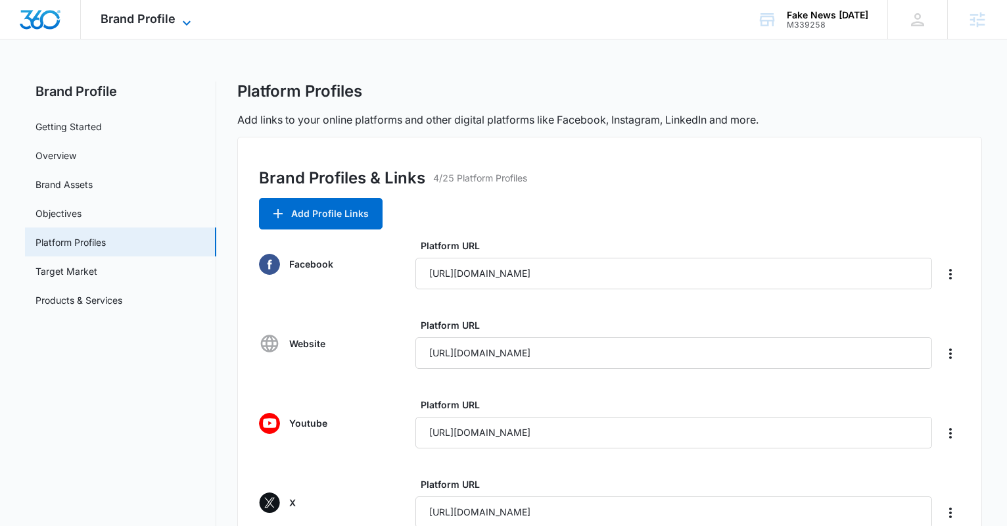
click at [180, 13] on div "Brand Profile Apps Reputation Websites Forms CRM Email Social Shop Content Ads …" at bounding box center [147, 19] width 133 height 39
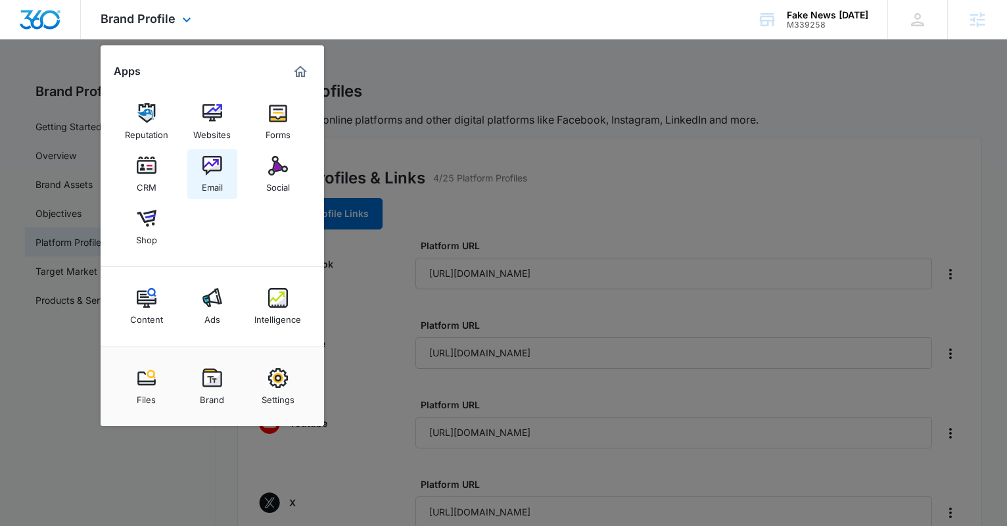
click at [203, 168] on img at bounding box center [213, 166] width 20 height 20
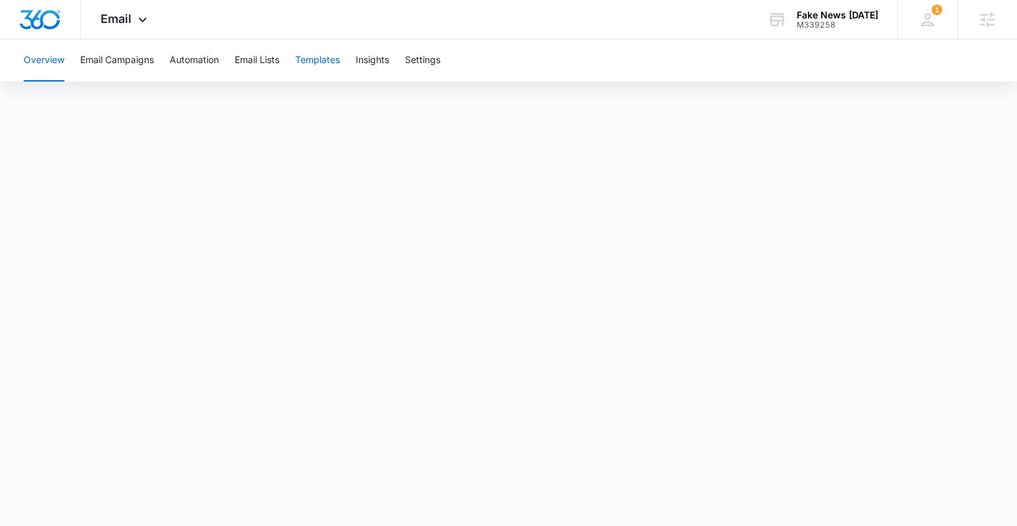
click at [302, 61] on button "Templates" at bounding box center [317, 60] width 45 height 42
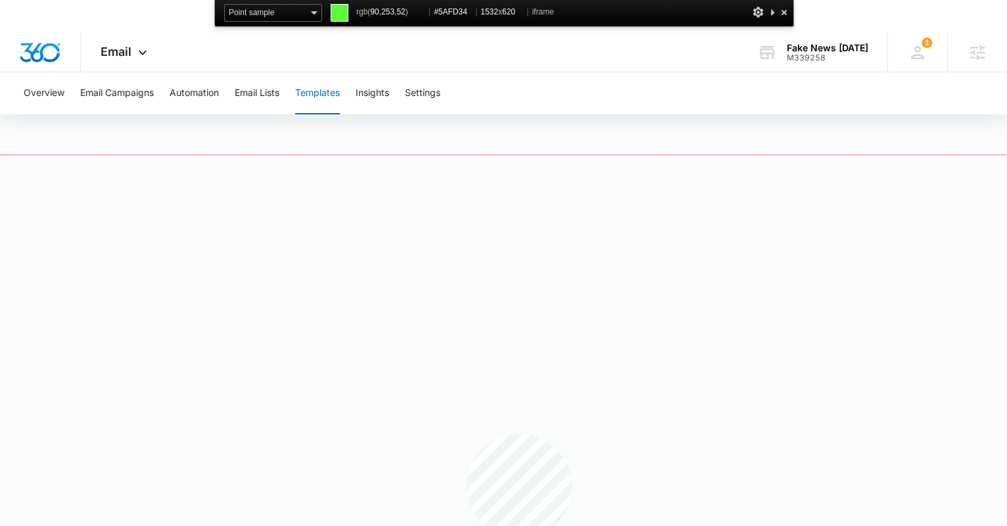
click at [467, 434] on div at bounding box center [503, 359] width 1007 height 408
click at [441, 462] on div at bounding box center [503, 359] width 1007 height 408
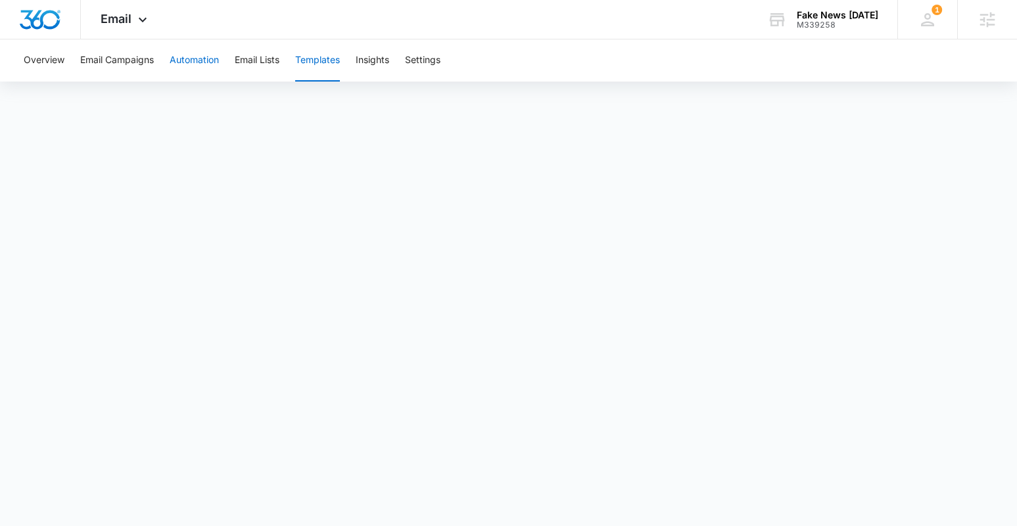
click at [209, 65] on button "Automation" at bounding box center [194, 60] width 49 height 42
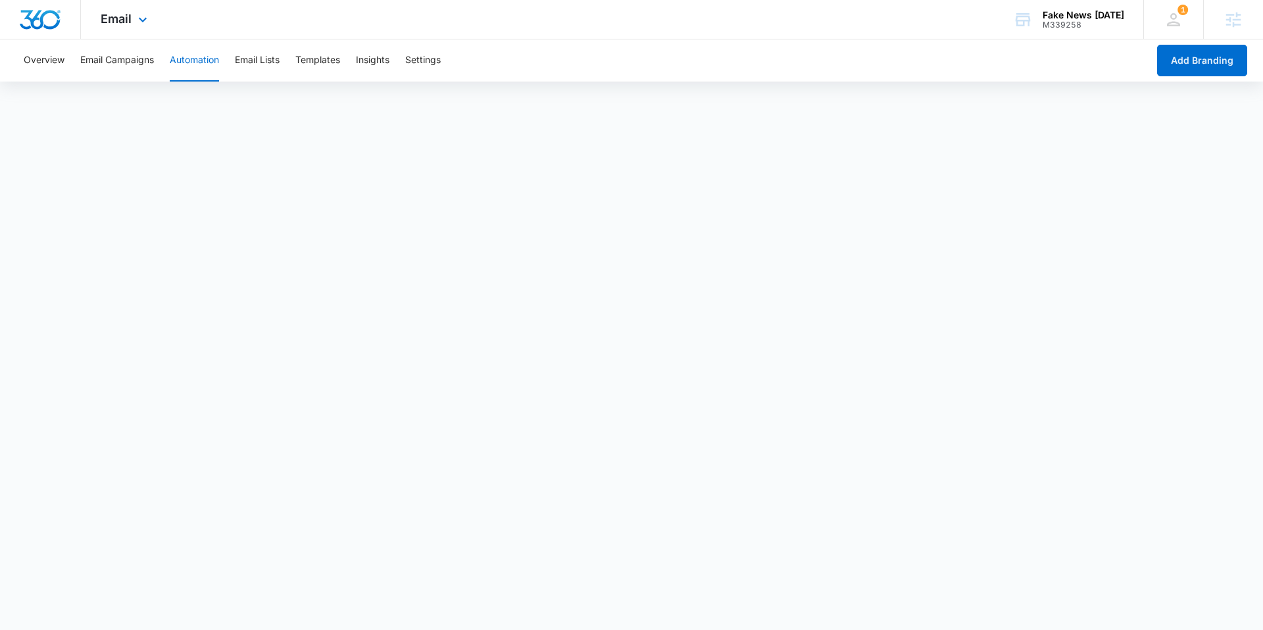
click at [40, 16] on img "Dashboard" at bounding box center [40, 20] width 42 height 20
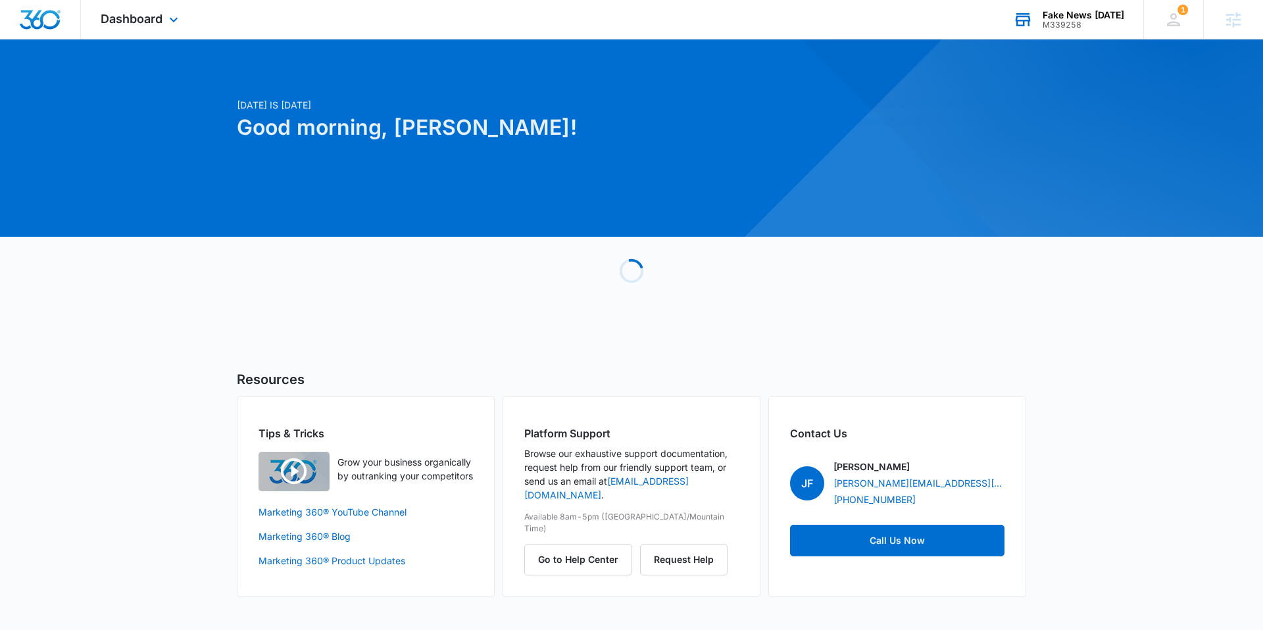
click at [1017, 18] on div "Fake News [DATE]" at bounding box center [1083, 15] width 82 height 11
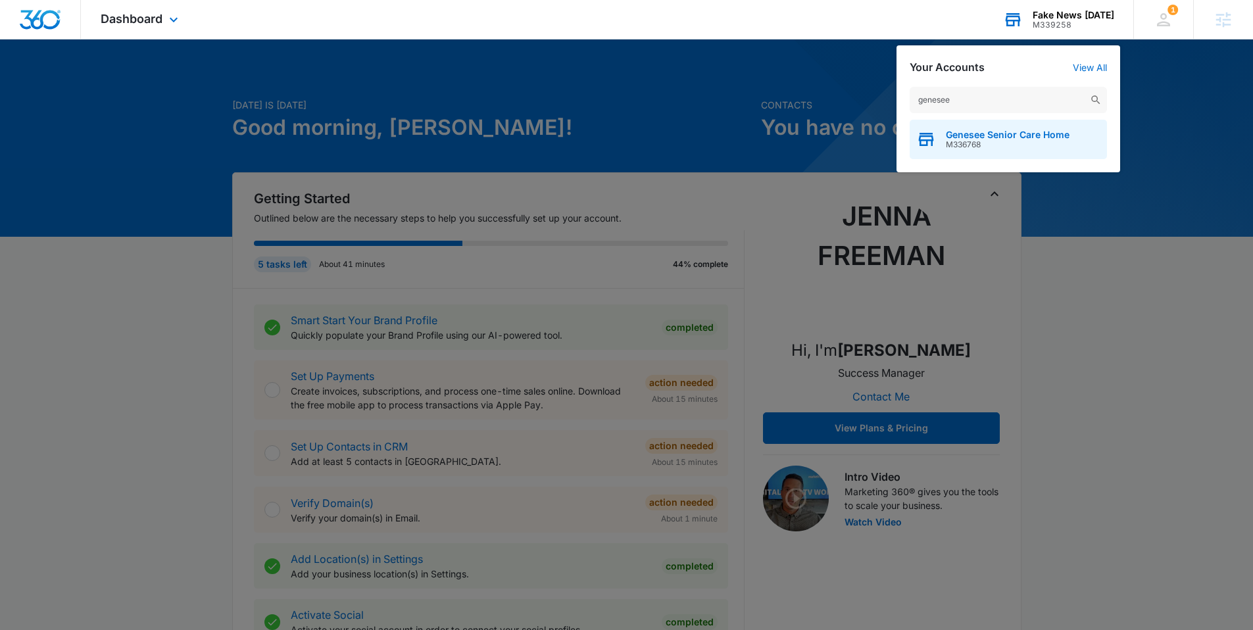
type input "genesee"
click at [975, 136] on span "Genesee Senior Care Home" at bounding box center [1008, 135] width 124 height 11
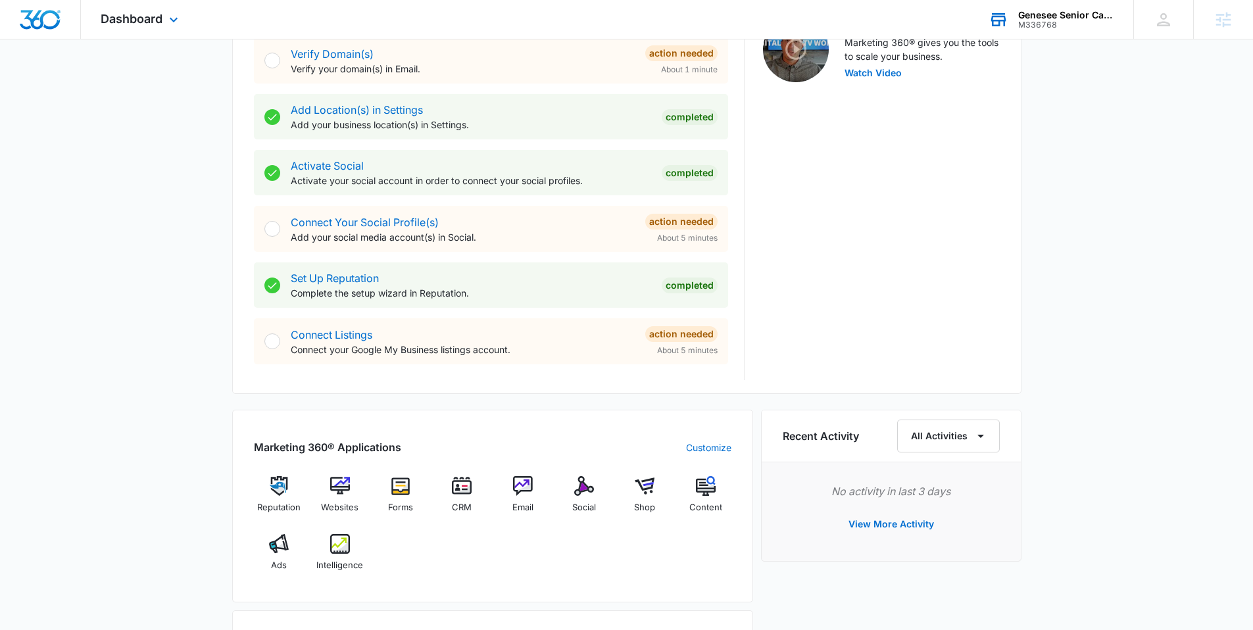
scroll to position [453, 0]
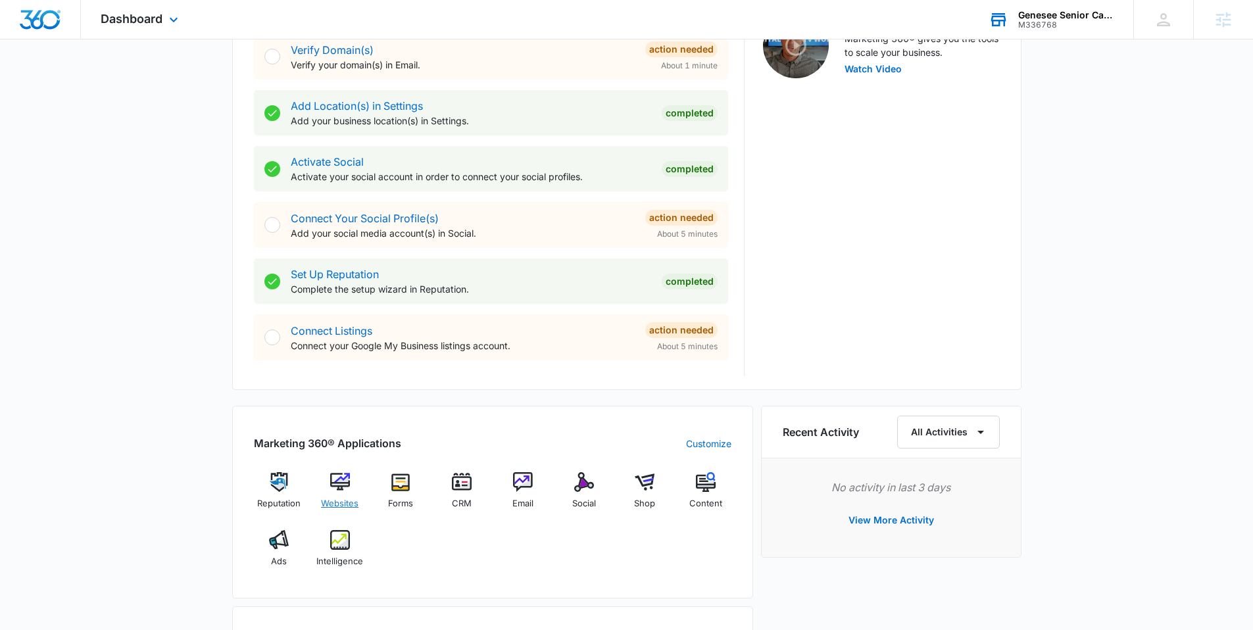
click at [341, 486] on img at bounding box center [340, 482] width 20 height 20
